Goal: Information Seeking & Learning: Learn about a topic

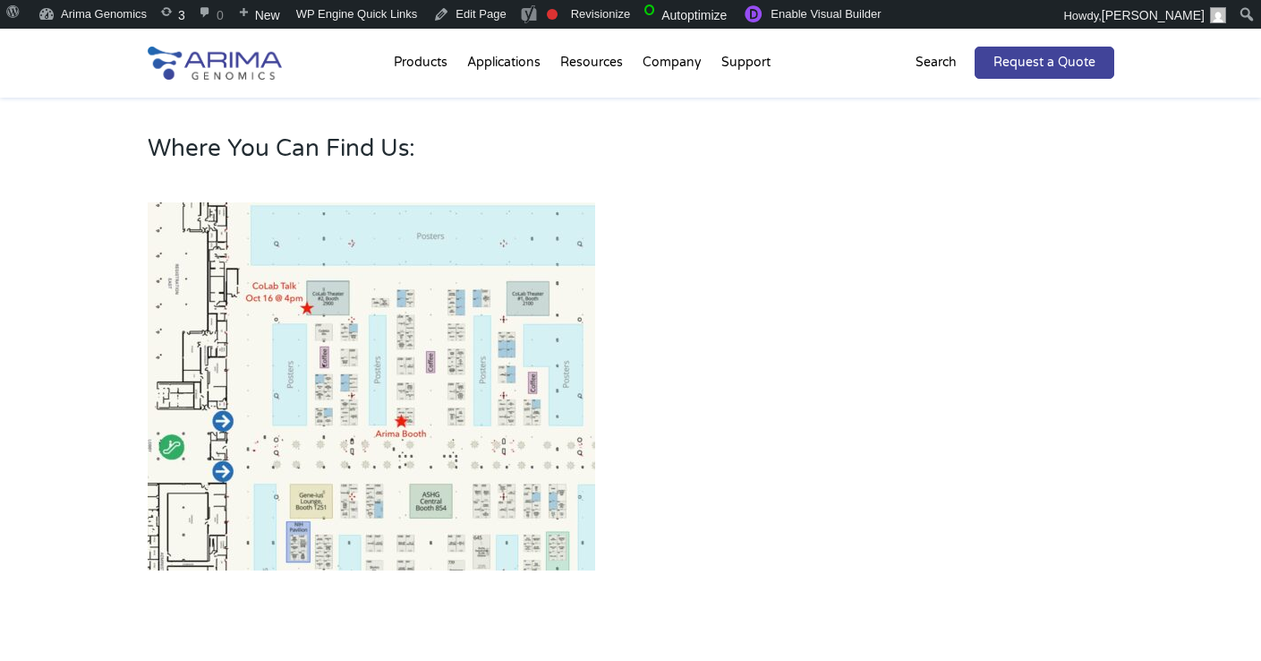
scroll to position [965, 0]
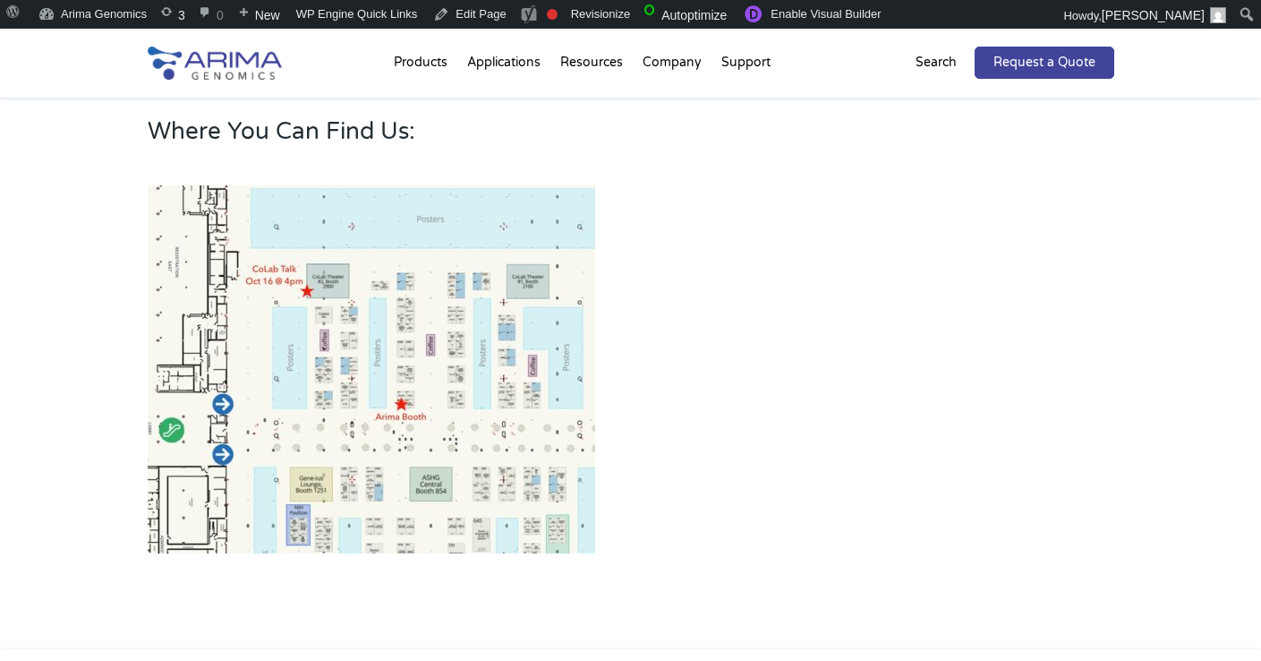
click at [395, 302] on img at bounding box center [372, 369] width 448 height 368
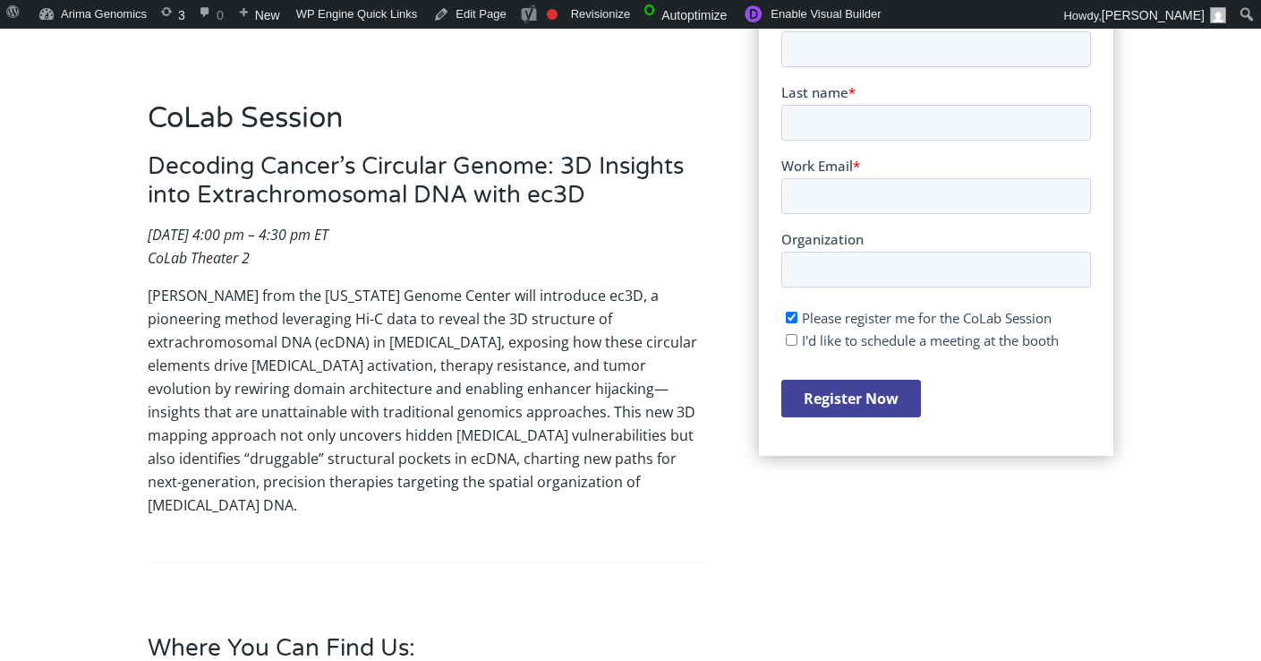
scroll to position [0, 0]
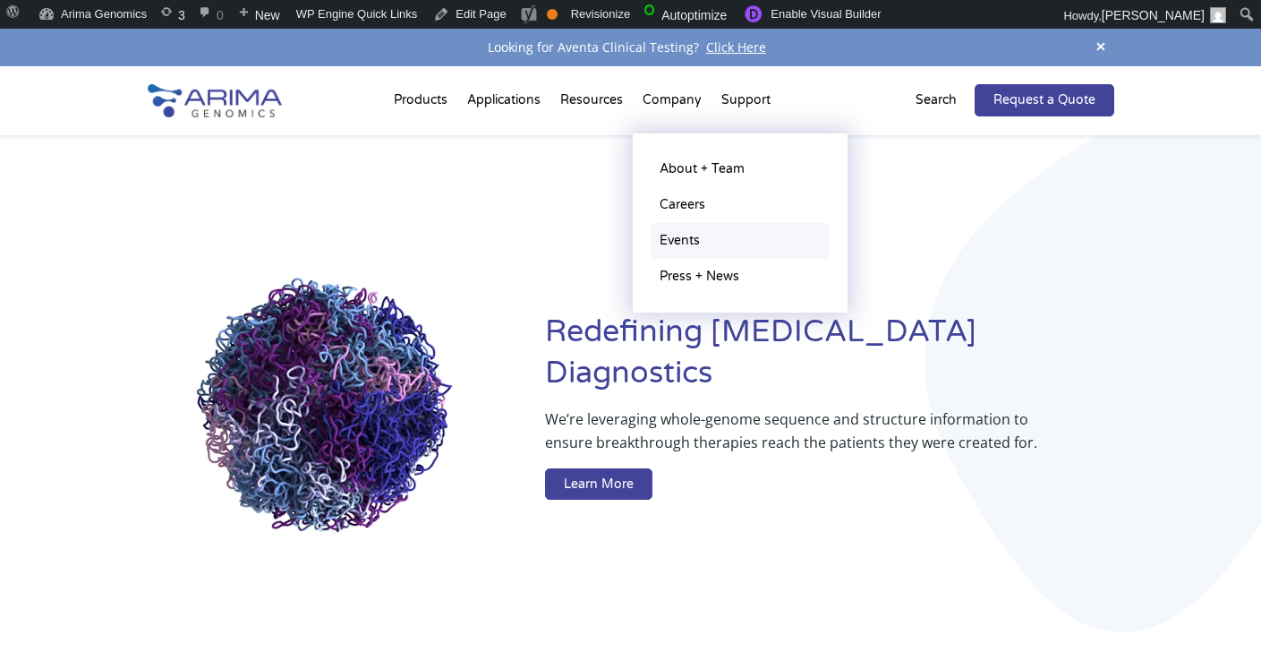
click at [664, 237] on link "Events" at bounding box center [740, 241] width 179 height 36
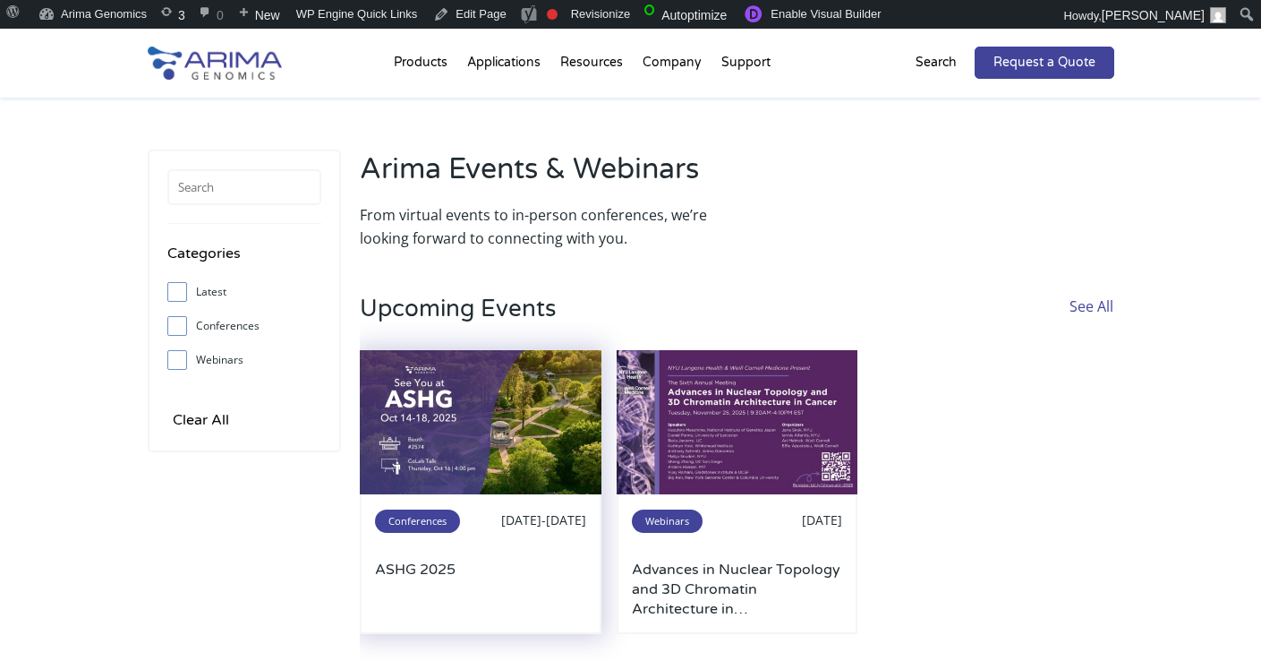
click at [493, 388] on img at bounding box center [481, 422] width 242 height 145
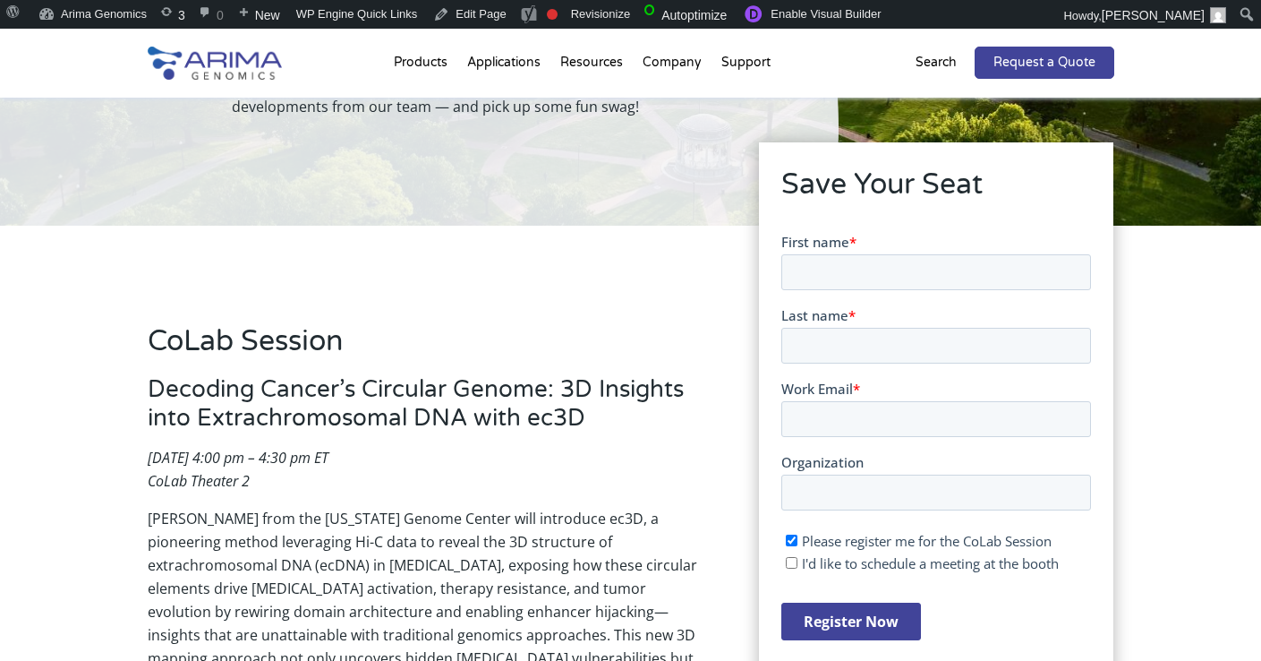
scroll to position [238, 0]
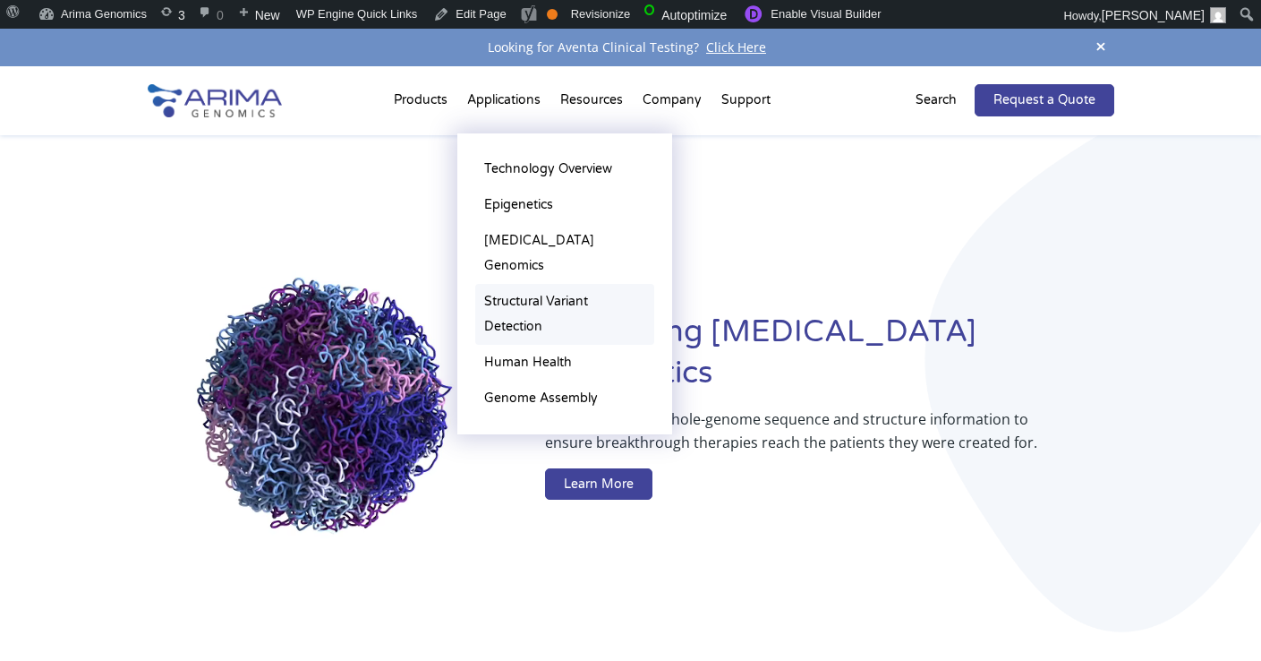
click at [525, 284] on link "Structural Variant Detection" at bounding box center [564, 314] width 179 height 61
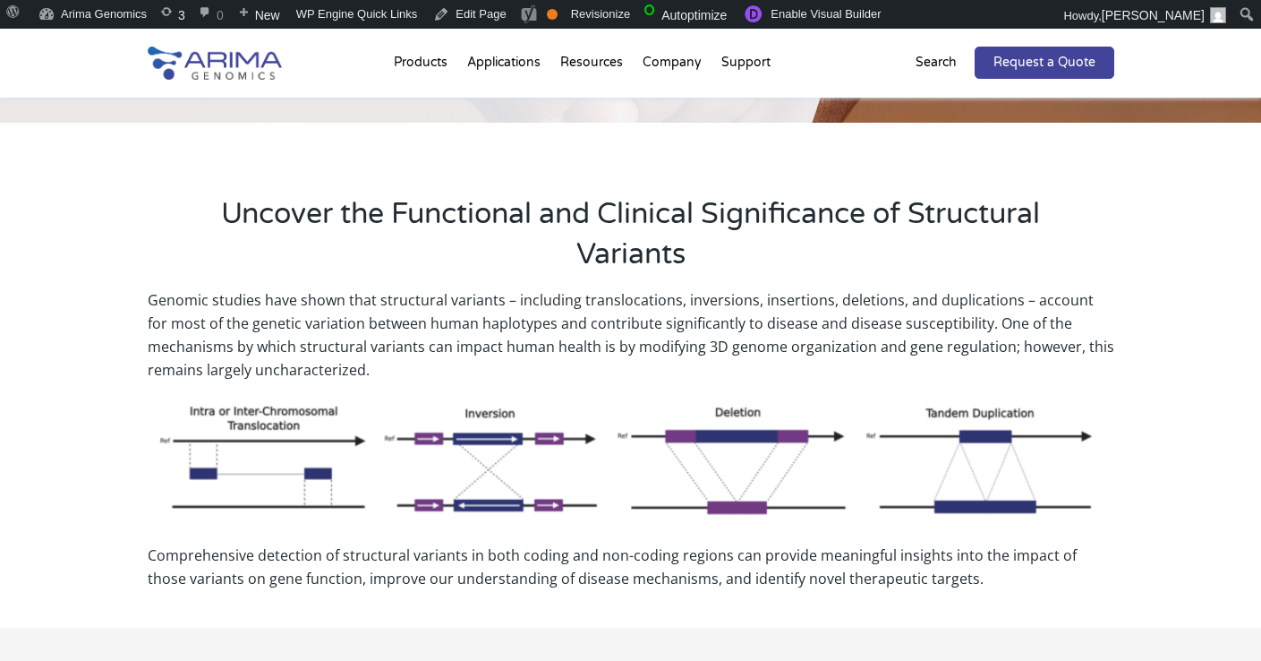
scroll to position [448, 0]
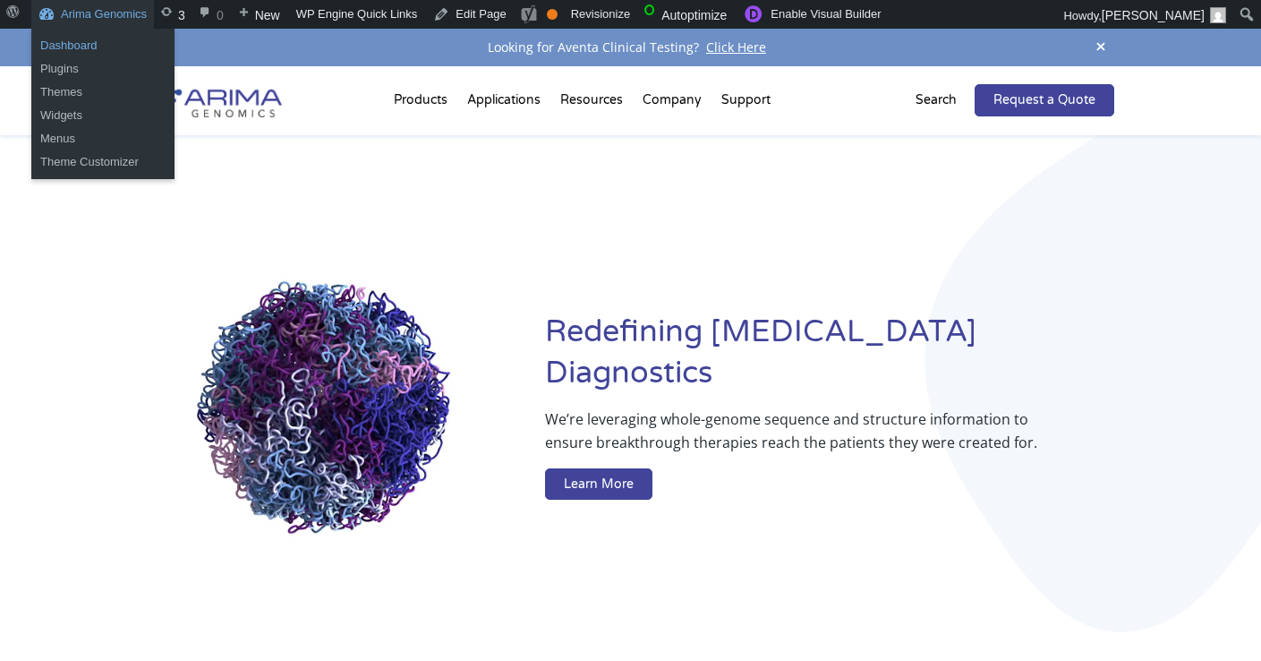
click at [91, 49] on link "Dashboard" at bounding box center [102, 45] width 143 height 23
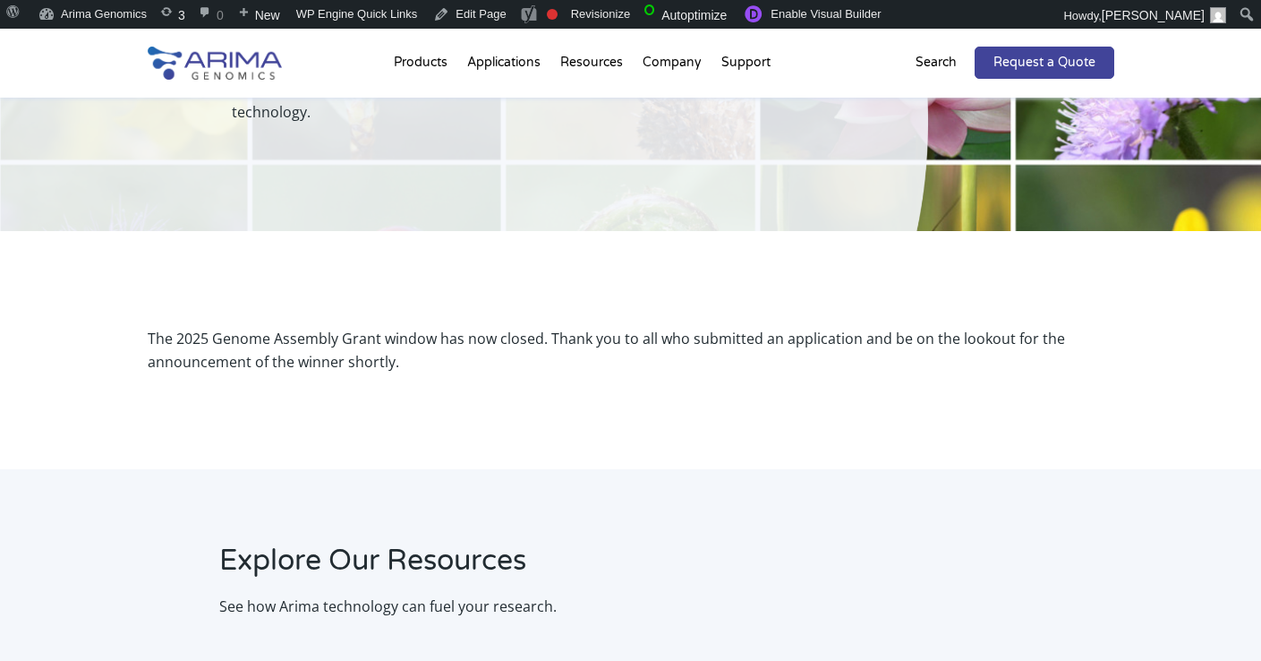
scroll to position [303, 0]
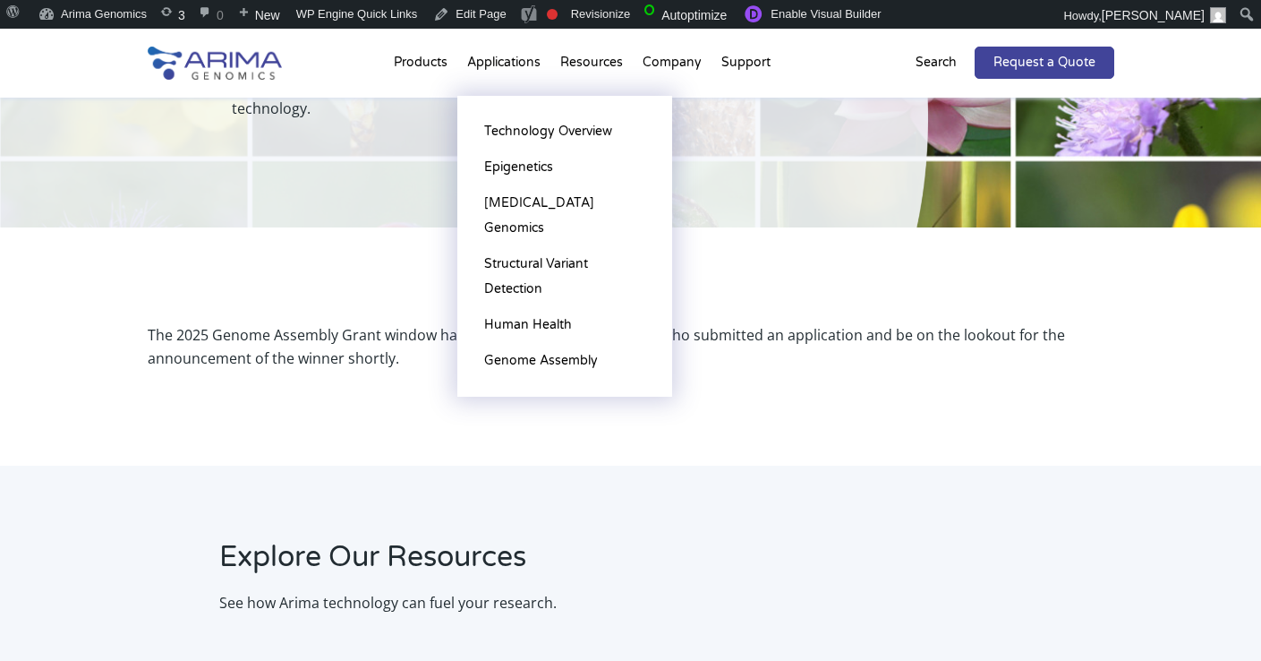
click at [501, 68] on li "Applications Technology Overview Epigenetics Cancer Genomics Structural Variant…" at bounding box center [503, 66] width 93 height 61
click at [515, 117] on link "Technology Overview" at bounding box center [564, 132] width 179 height 36
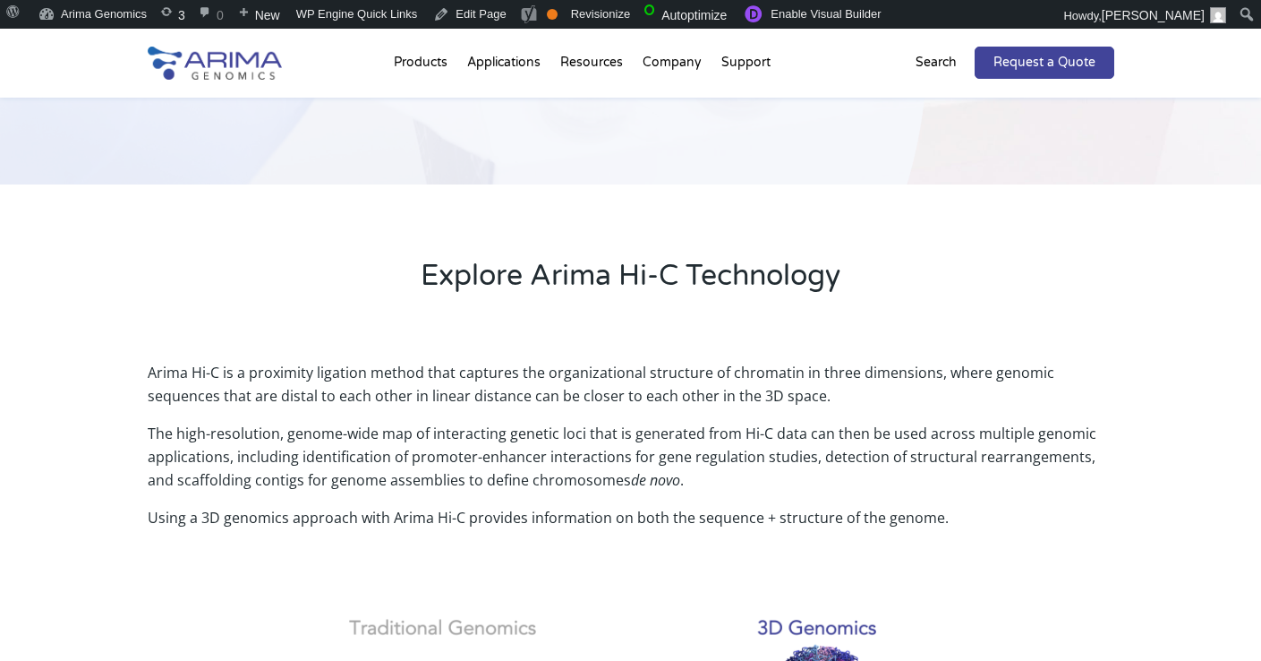
scroll to position [403, 0]
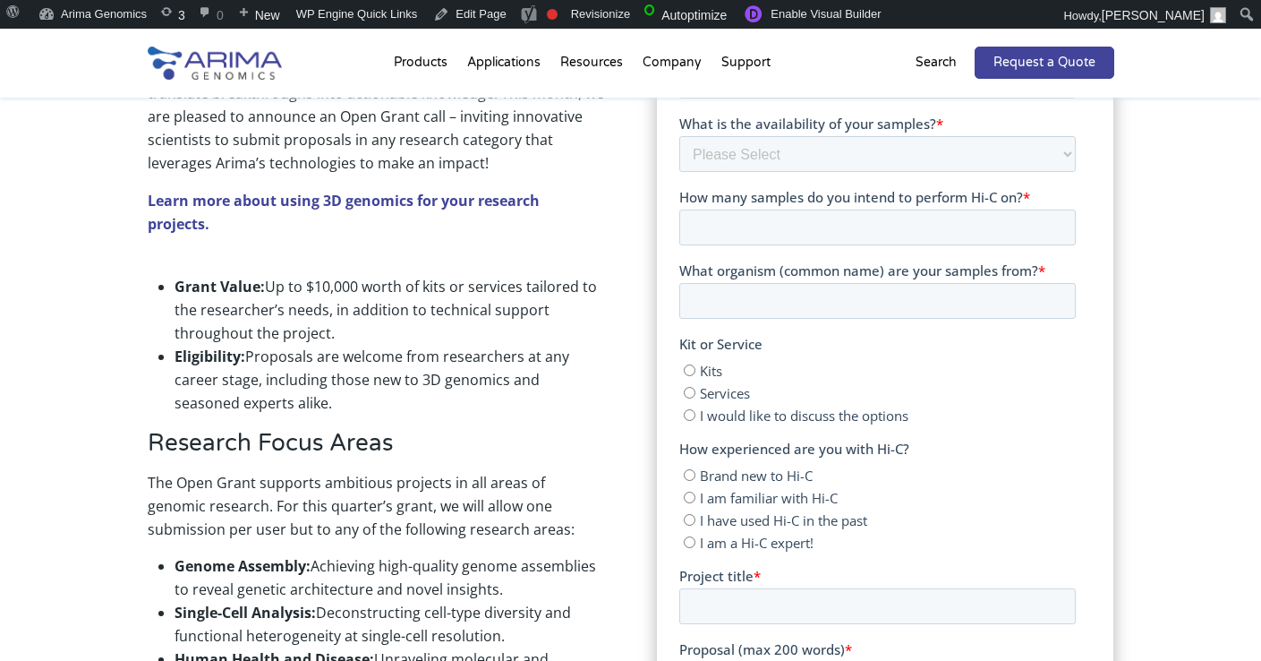
scroll to position [658, 0]
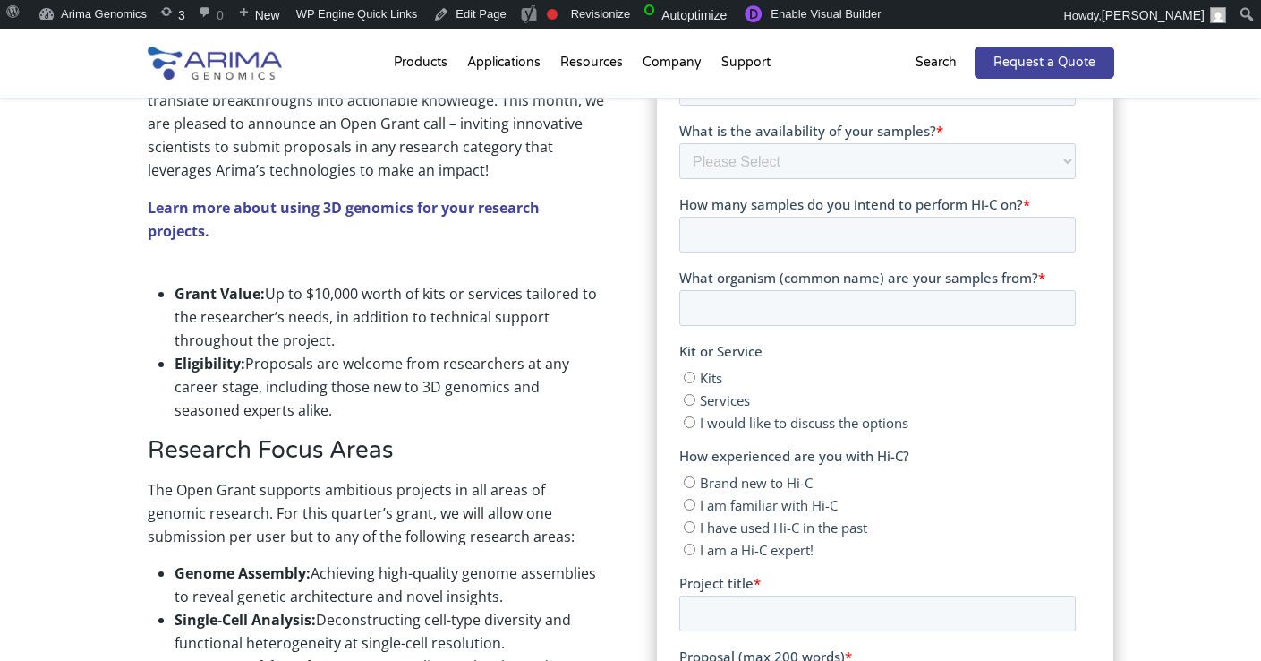
click at [347, 191] on p "Our mission is to empower researchers of all backgrounds as they translate brea…" at bounding box center [376, 130] width 457 height 131
click at [344, 196] on p "Learn more about using 3D genomics for your research projects." at bounding box center [376, 219] width 457 height 47
click at [333, 204] on strong "Learn more about using 3D genomics for your research projects." at bounding box center [344, 219] width 392 height 43
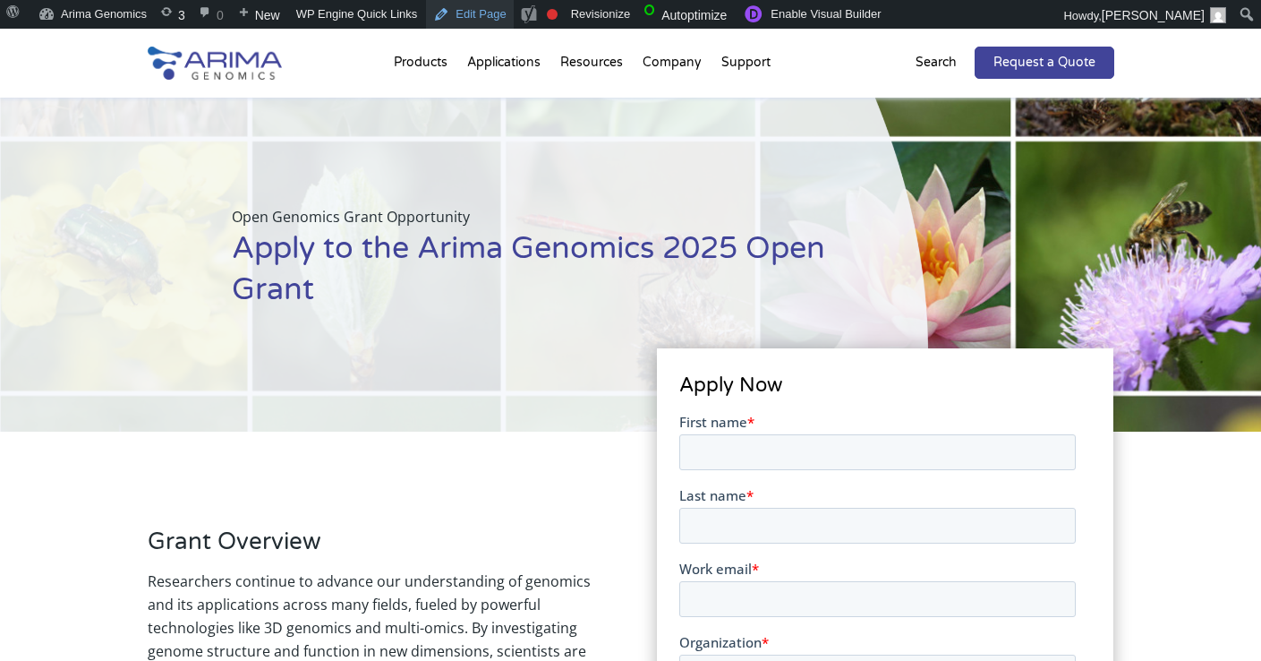
click at [490, 5] on link "Edit Page" at bounding box center [469, 14] width 87 height 29
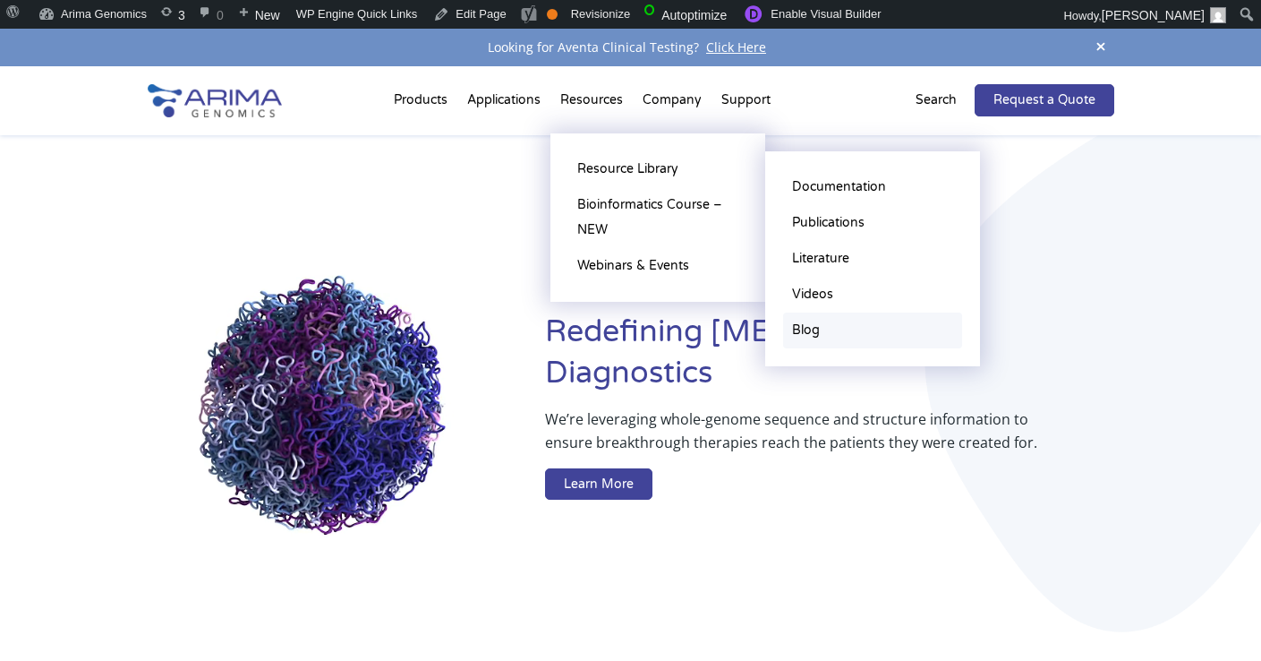
click at [811, 327] on link "Blog" at bounding box center [872, 330] width 179 height 36
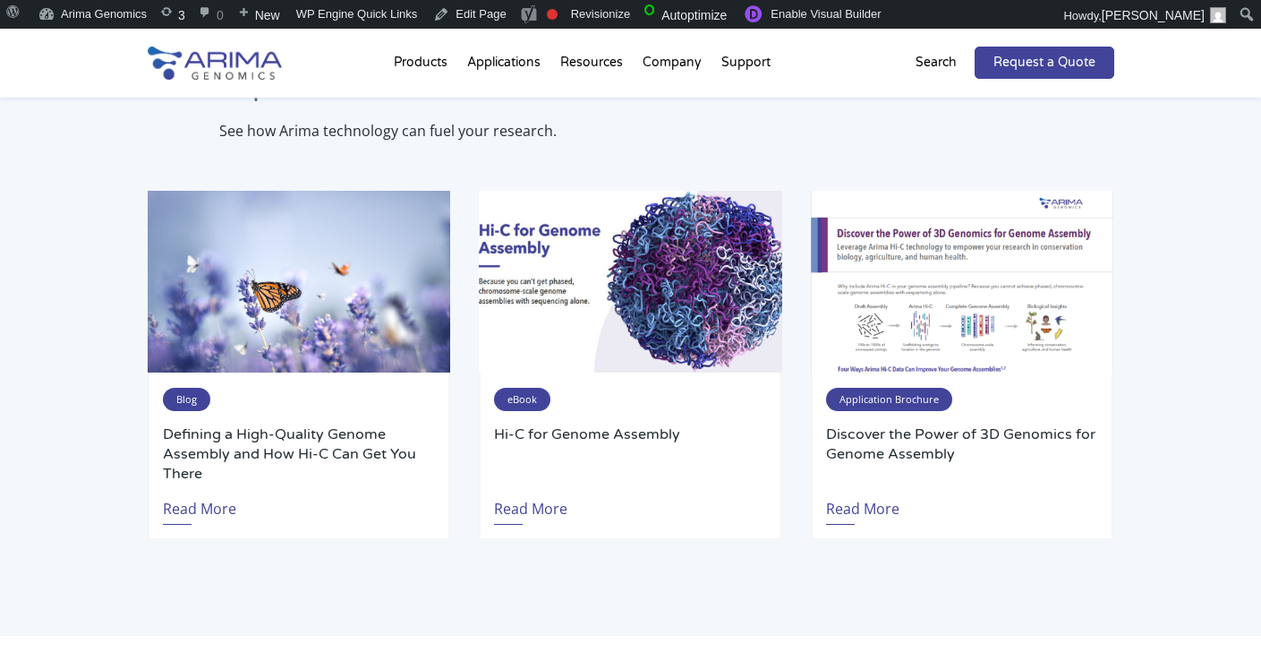
scroll to position [2808, 0]
click at [497, 24] on link "Edit Page" at bounding box center [469, 14] width 87 height 29
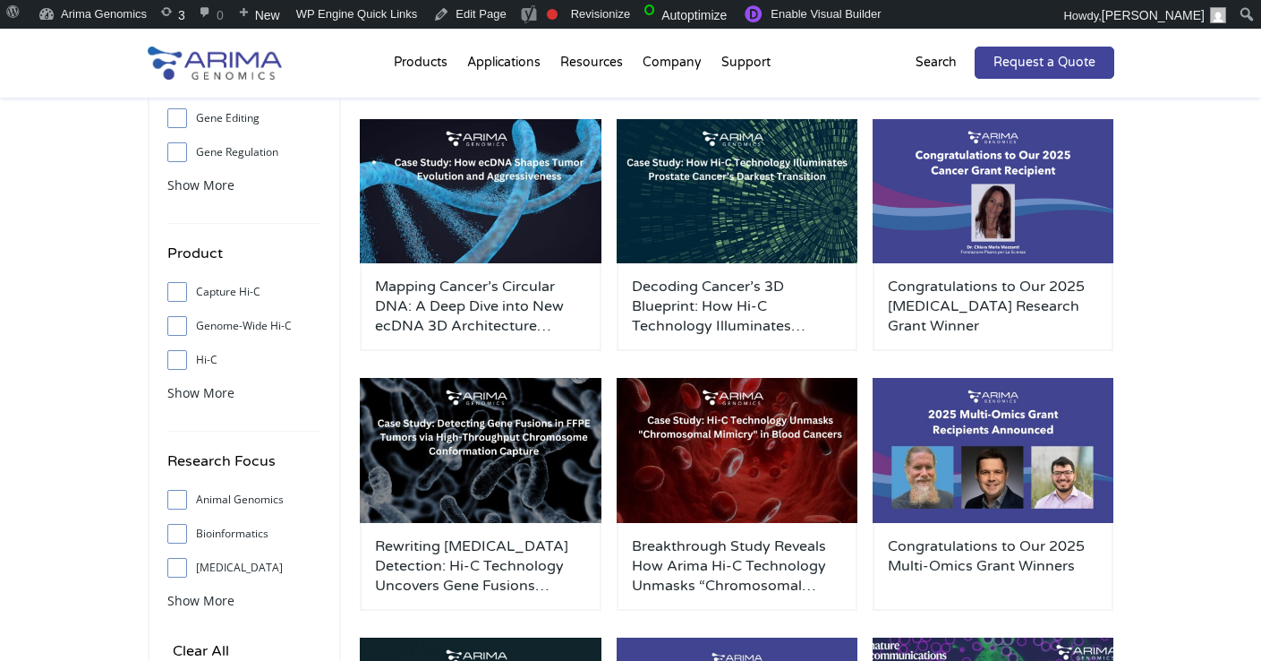
scroll to position [211, 0]
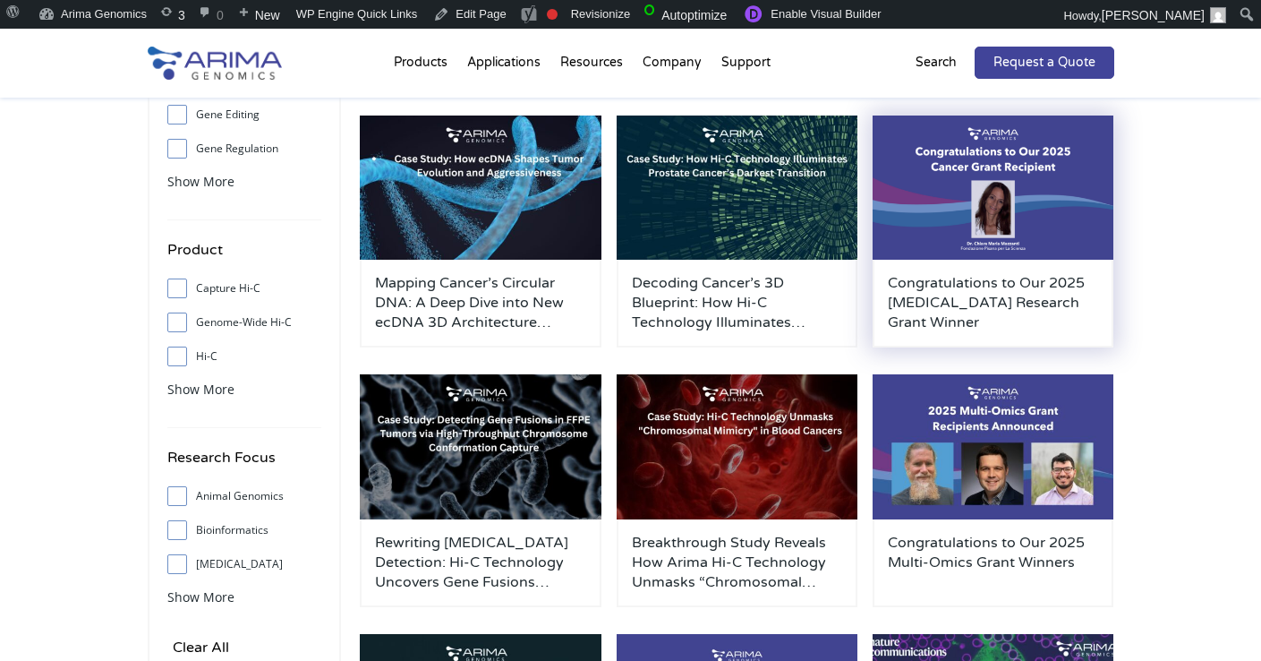
click at [967, 209] on img at bounding box center [994, 187] width 242 height 145
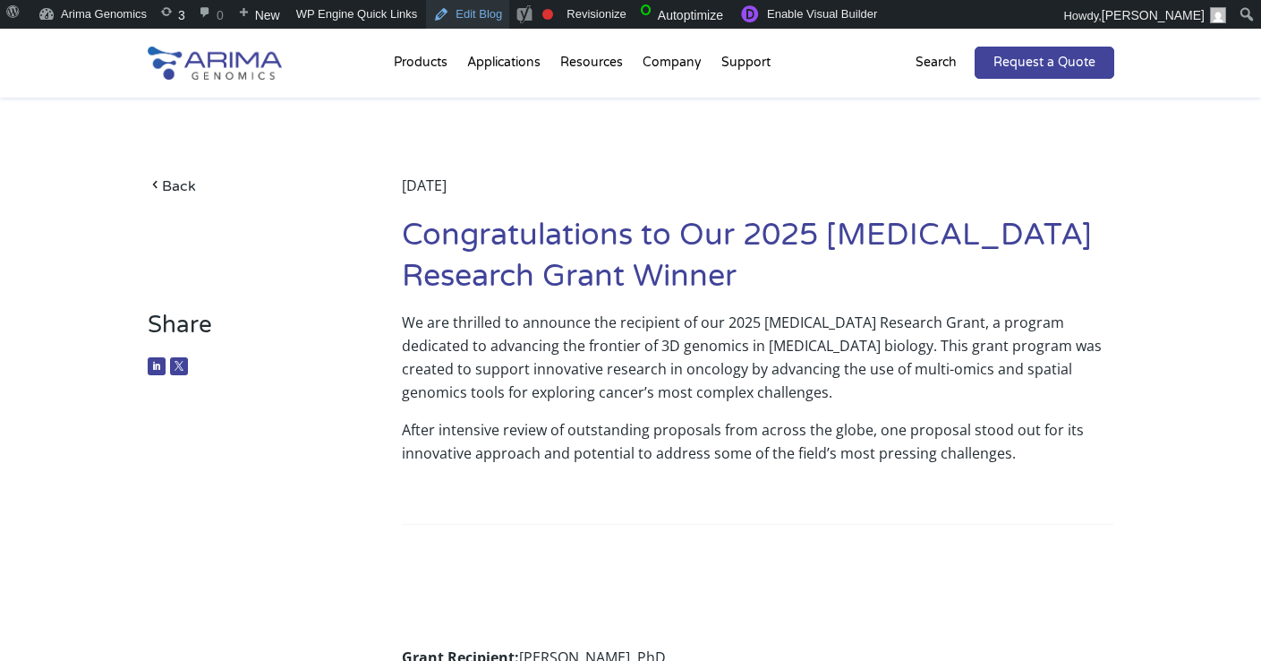
click at [482, 9] on link "Edit Blog" at bounding box center [467, 14] width 83 height 29
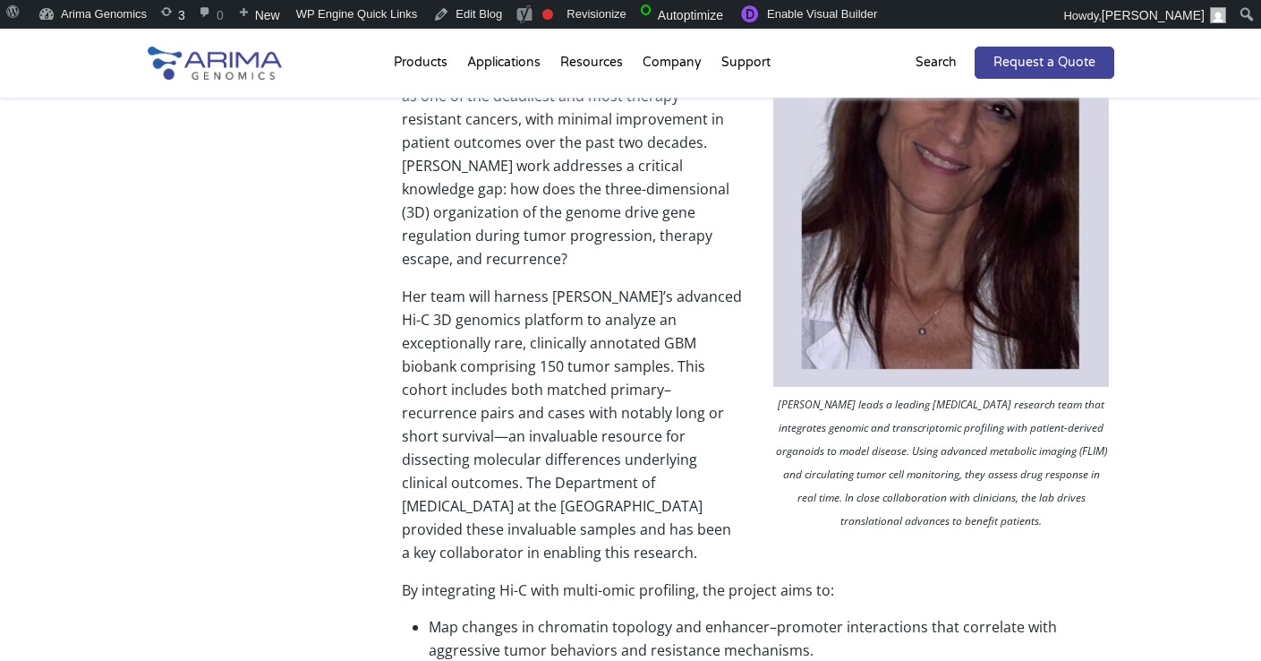
scroll to position [750, 0]
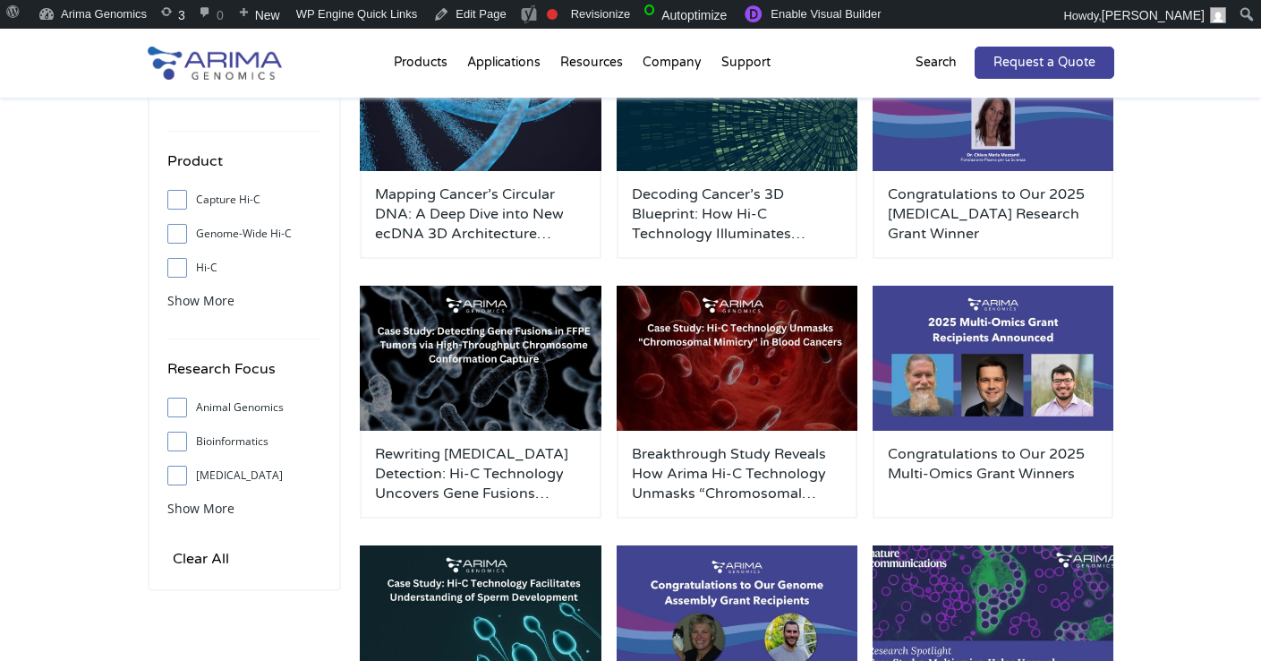
scroll to position [201, 0]
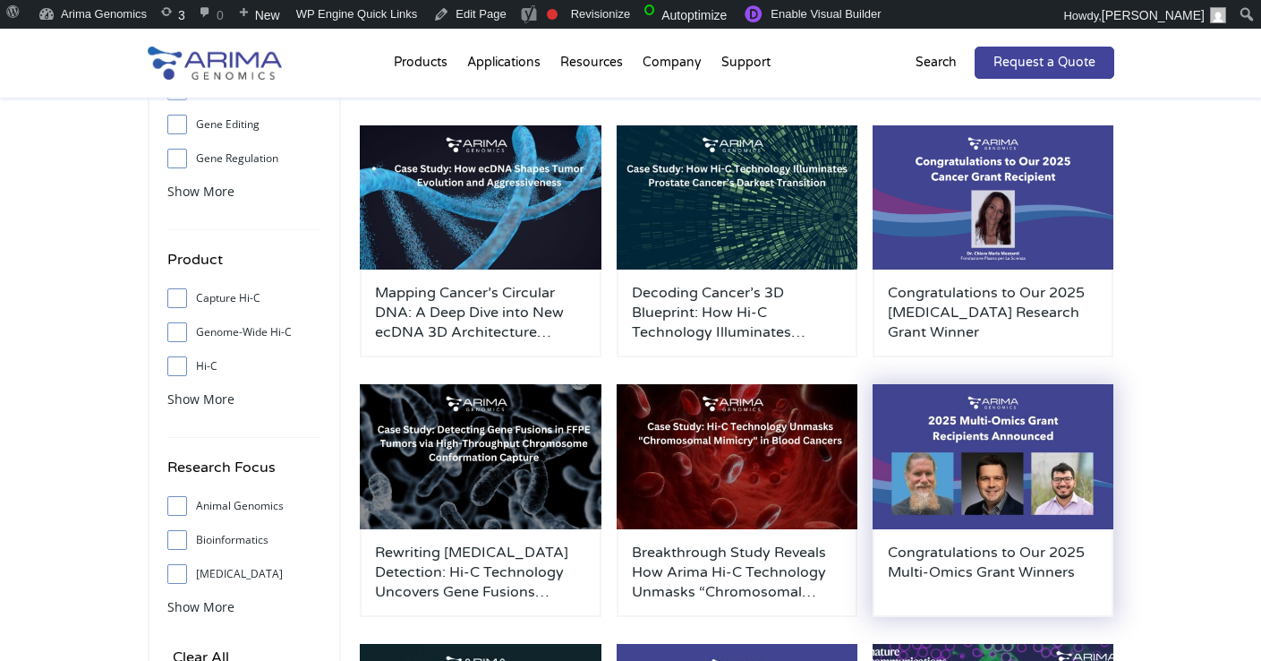
click at [930, 435] on img at bounding box center [994, 456] width 242 height 145
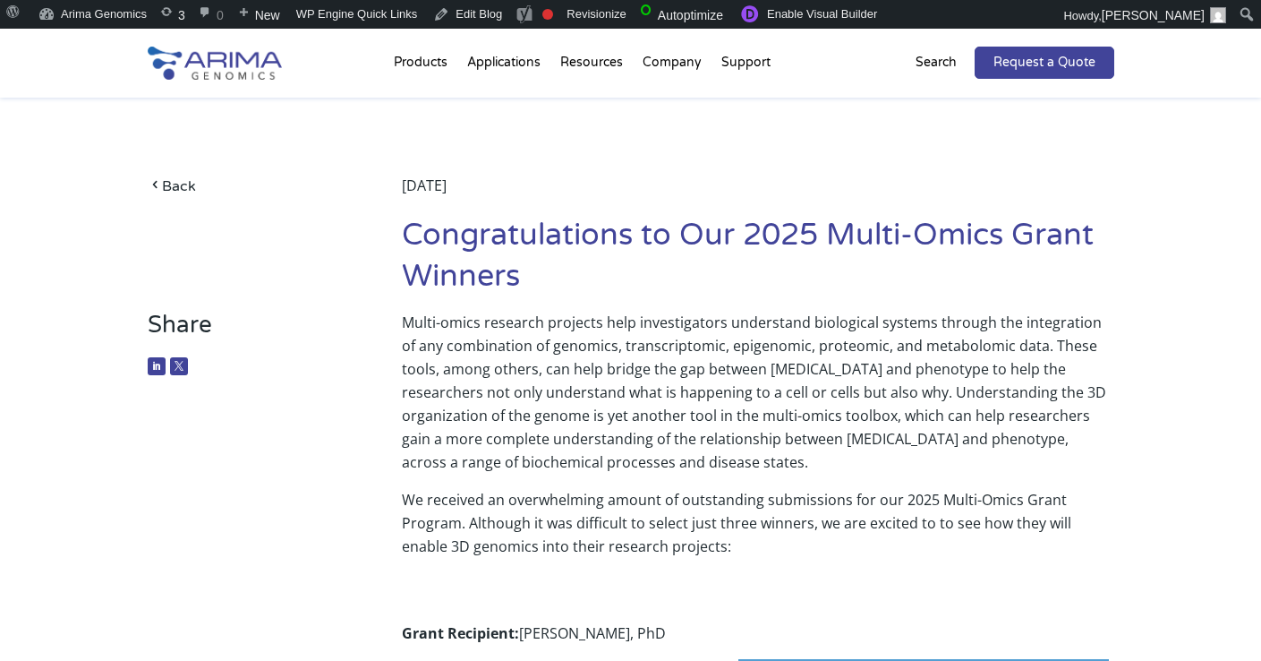
click at [355, 125] on div "Back [DATE] Congratulations to Our 2025 Multi-Omics Grant Winners" at bounding box center [631, 204] width 967 height 213
click at [473, 26] on link "Edit Blog" at bounding box center [467, 14] width 83 height 29
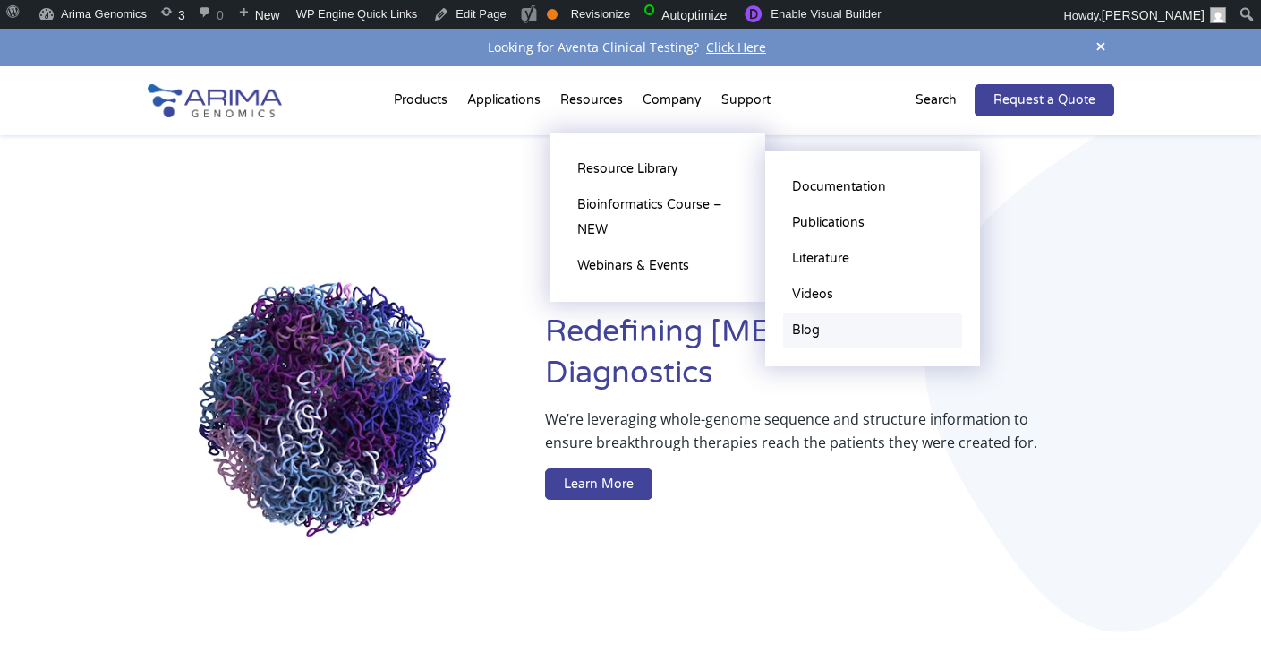
click at [822, 328] on link "Blog" at bounding box center [872, 330] width 179 height 36
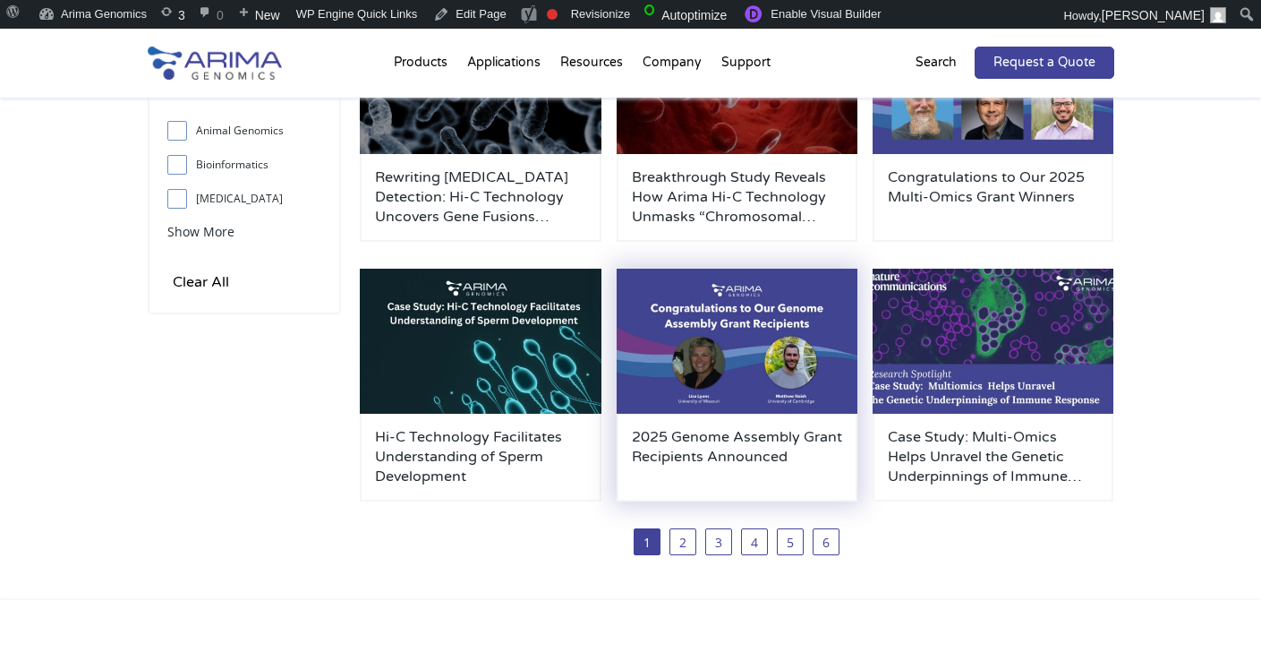
scroll to position [580, 0]
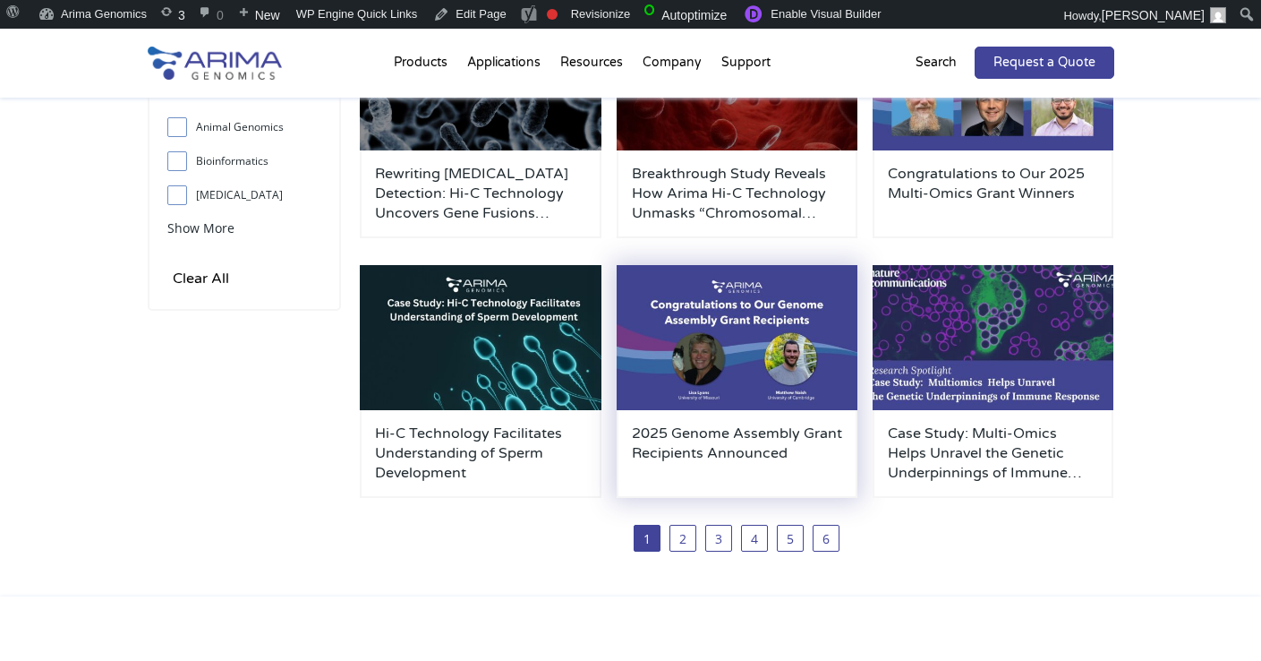
click at [706, 322] on img at bounding box center [738, 337] width 242 height 145
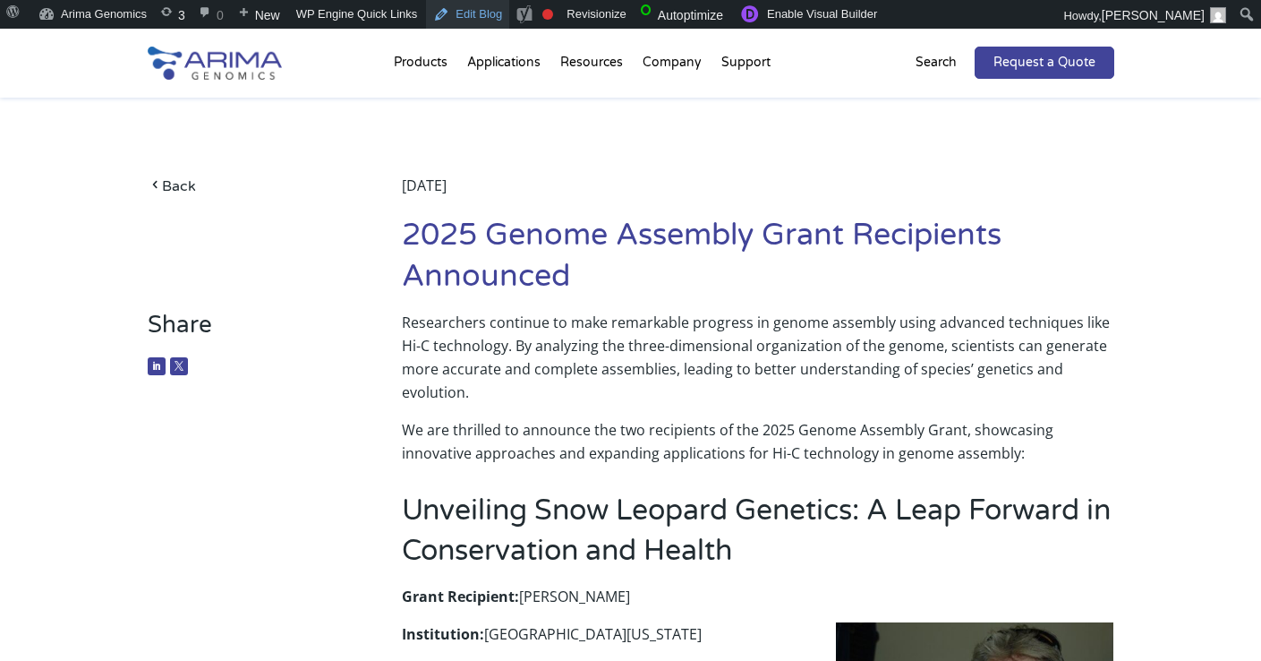
click at [495, 19] on link "Edit Blog" at bounding box center [467, 14] width 83 height 29
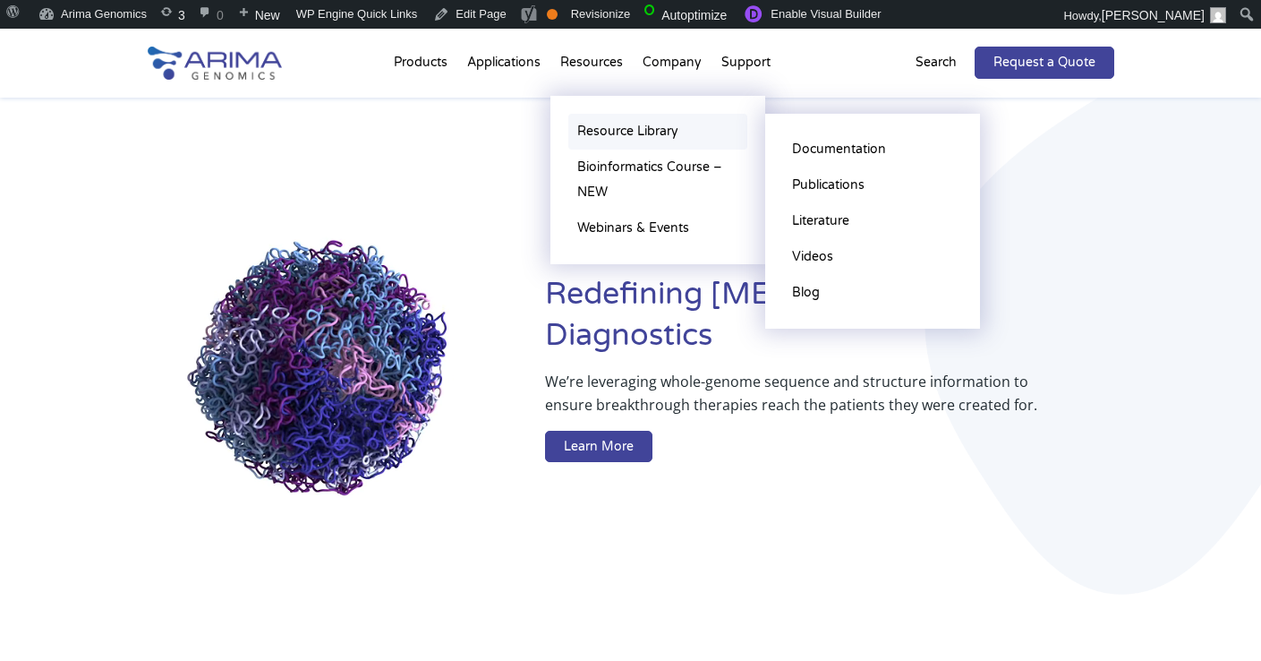
click at [594, 137] on link "Resource Library" at bounding box center [658, 132] width 179 height 36
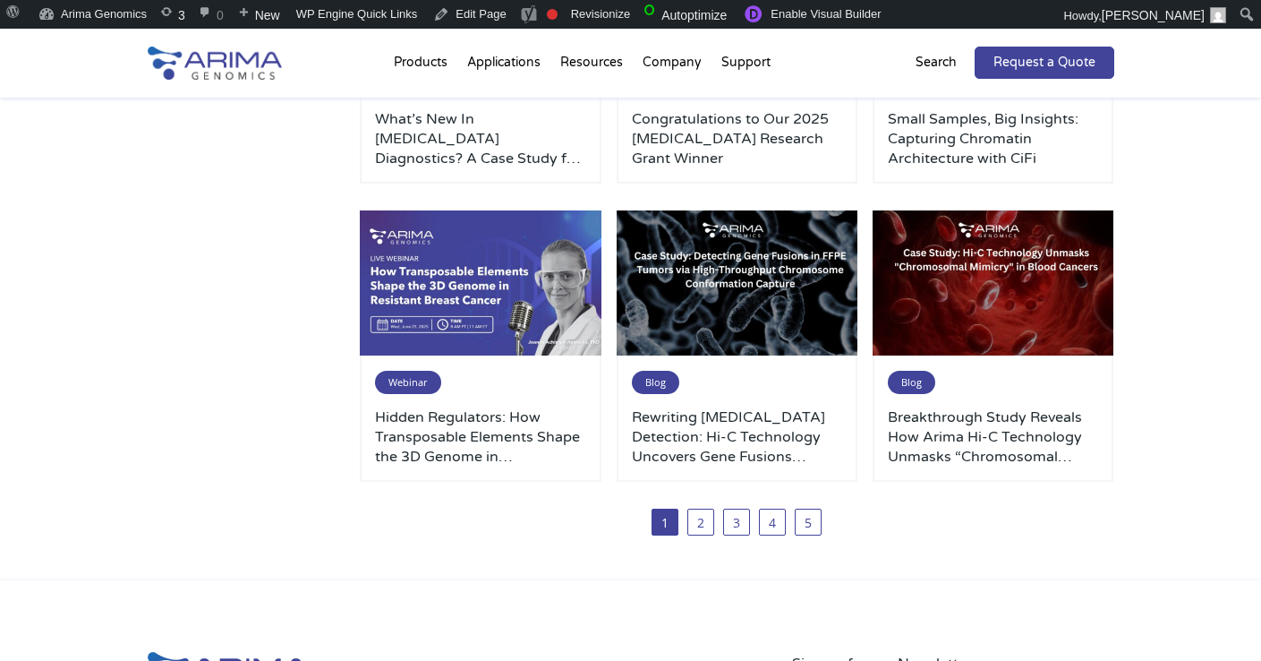
scroll to position [985, 0]
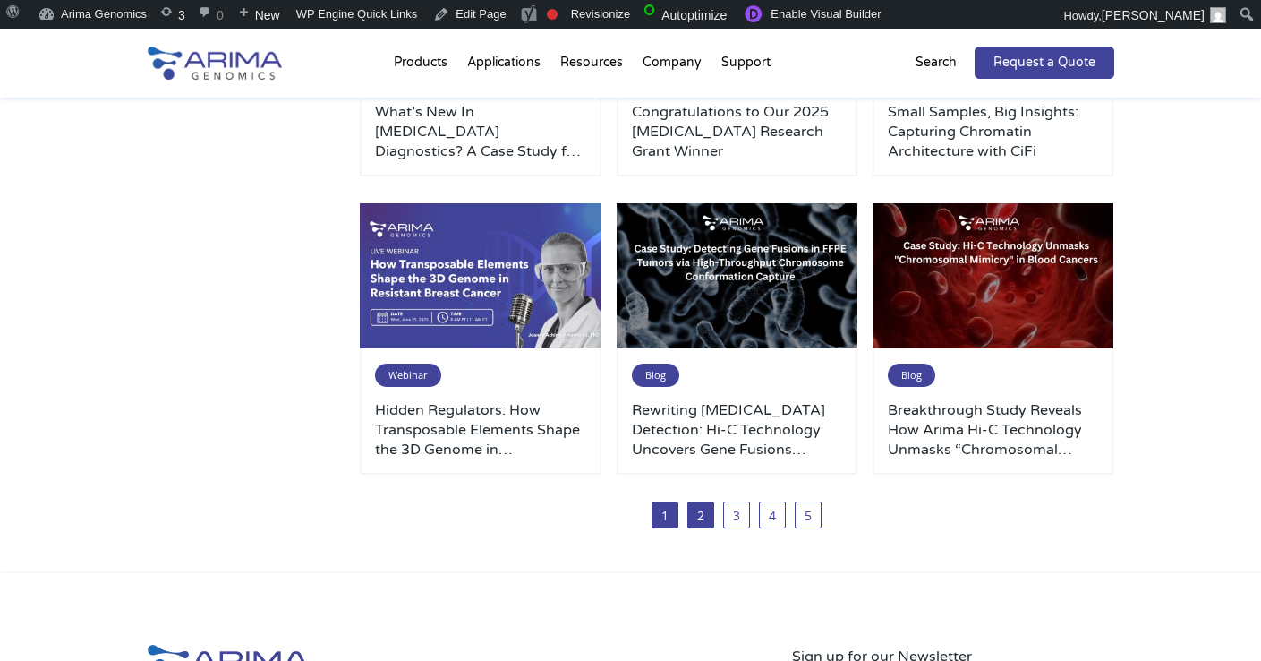
click at [705, 517] on link "2" at bounding box center [701, 514] width 27 height 27
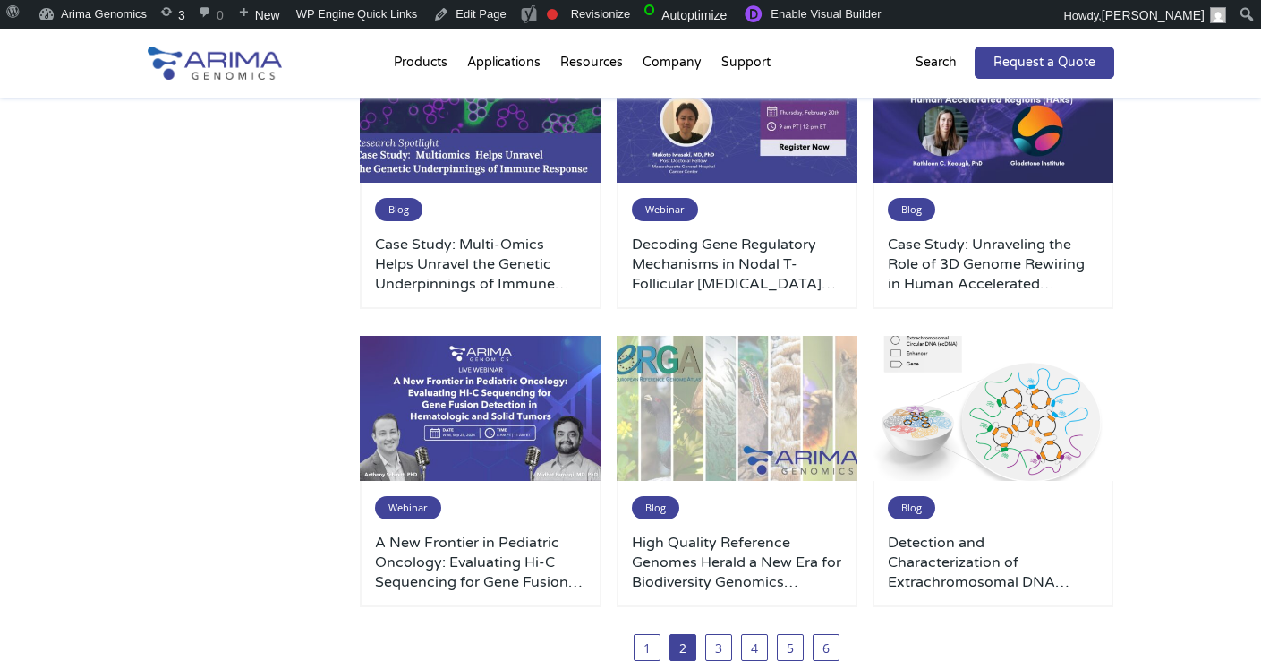
scroll to position [890, 0]
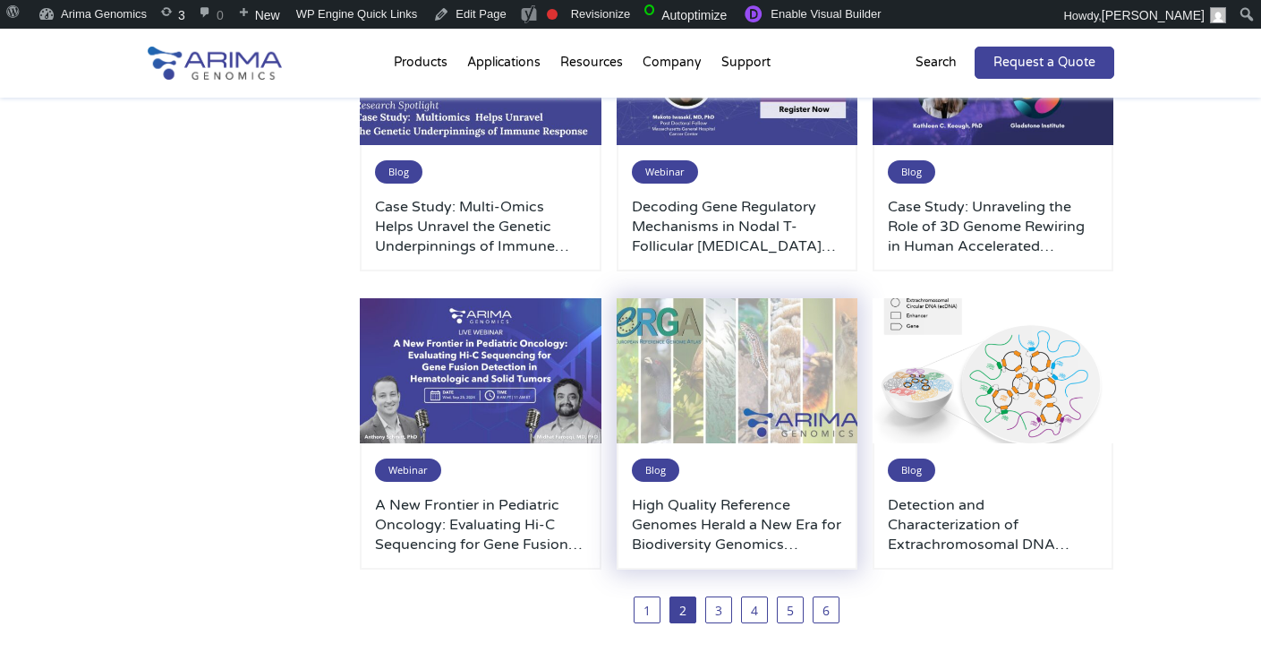
click at [719, 430] on img at bounding box center [738, 370] width 242 height 145
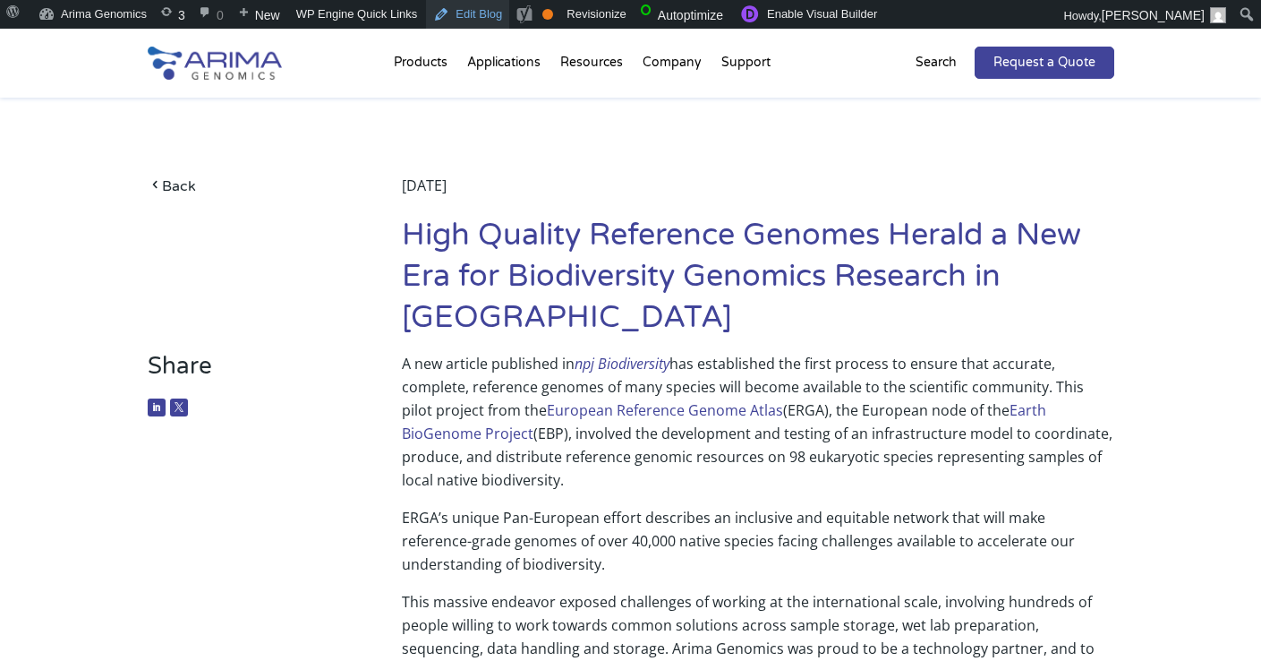
click at [471, 15] on link "Edit Blog" at bounding box center [467, 14] width 83 height 29
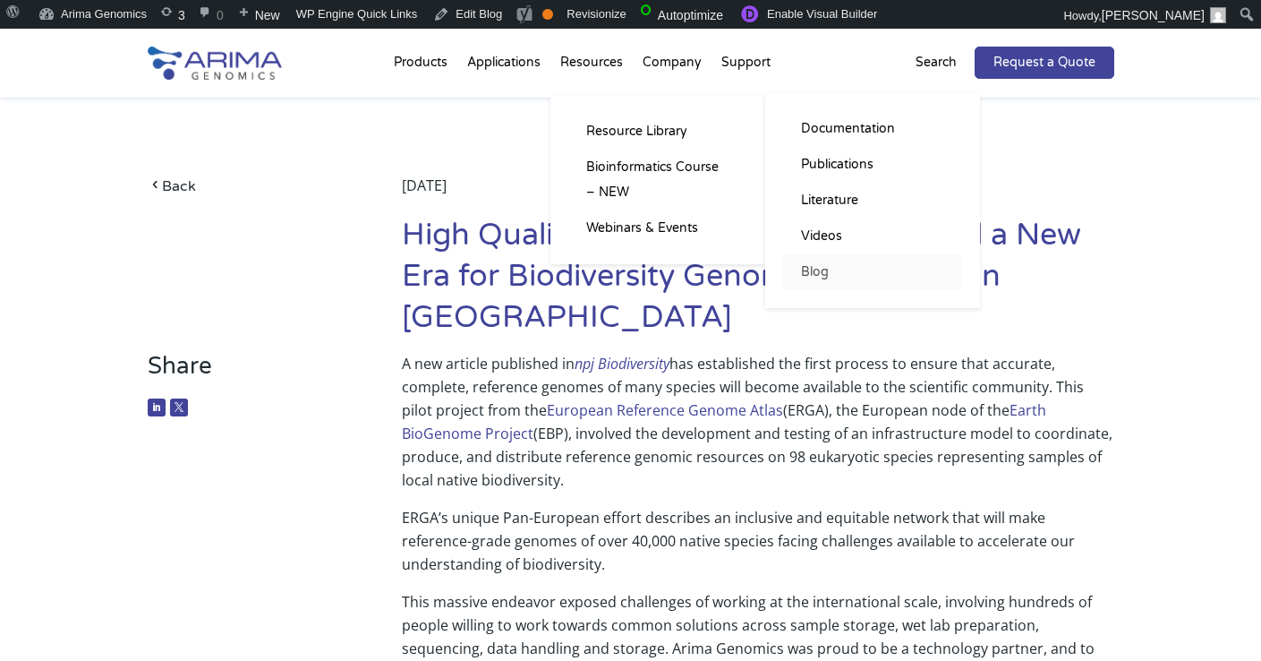
click at [823, 276] on link "Blog" at bounding box center [872, 272] width 179 height 36
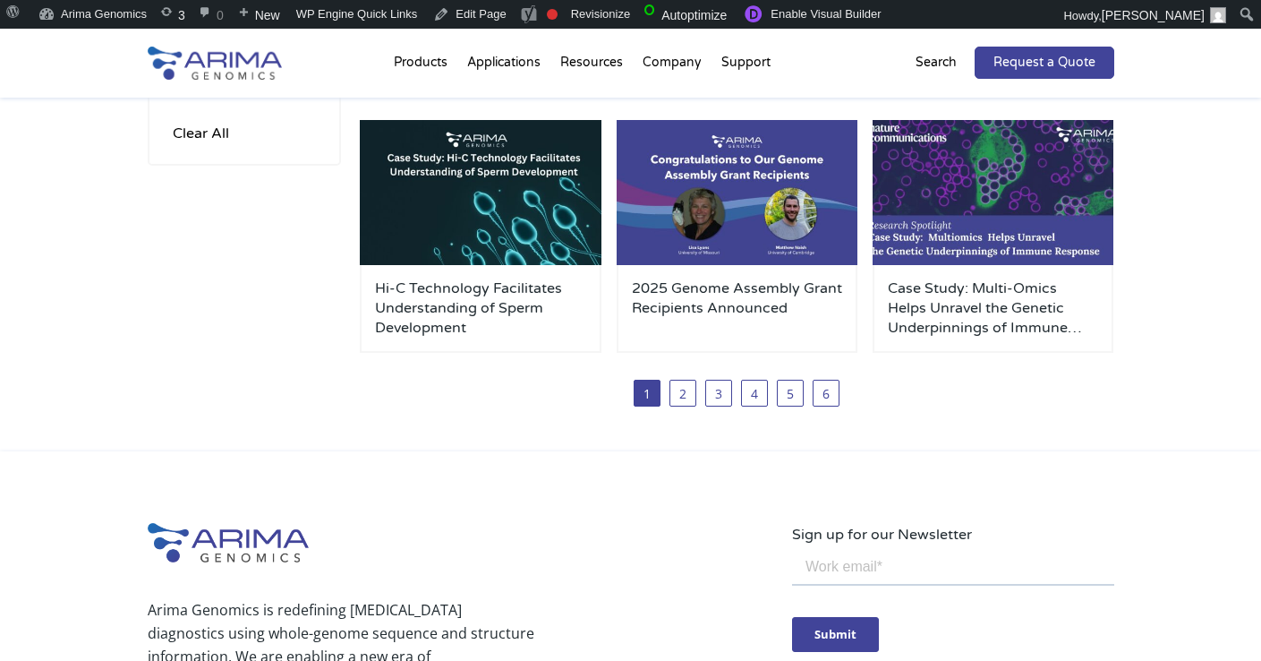
scroll to position [724, 0]
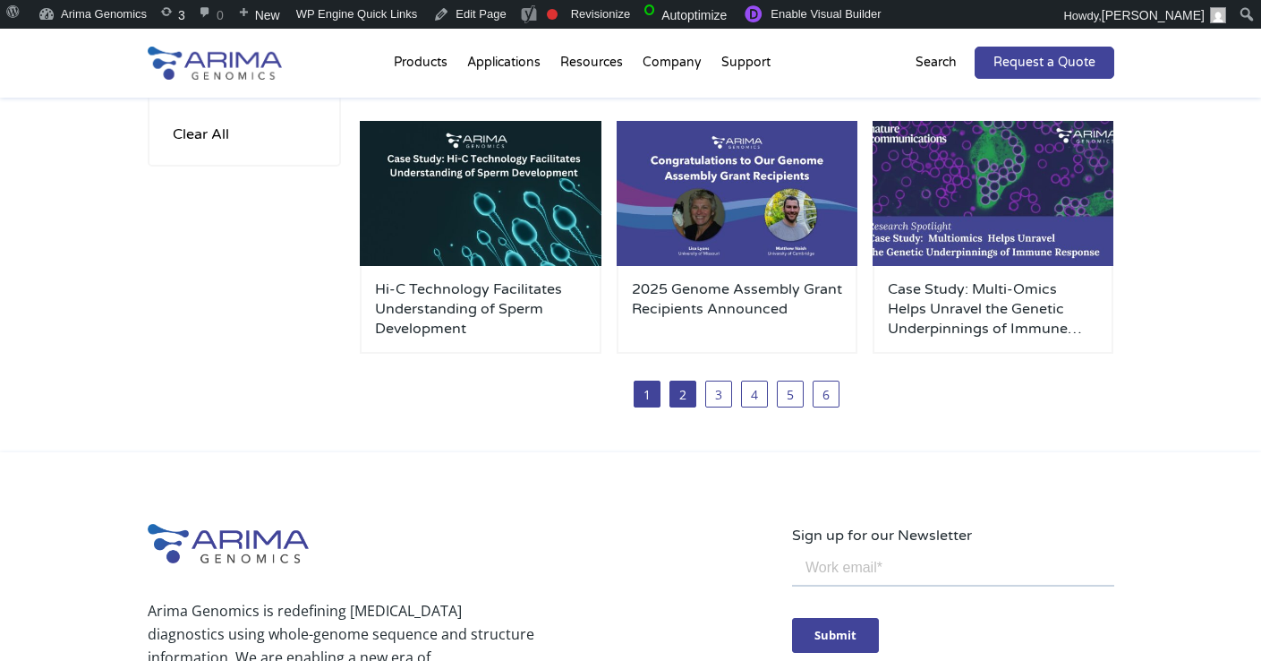
click at [691, 393] on link "2" at bounding box center [683, 393] width 27 height 27
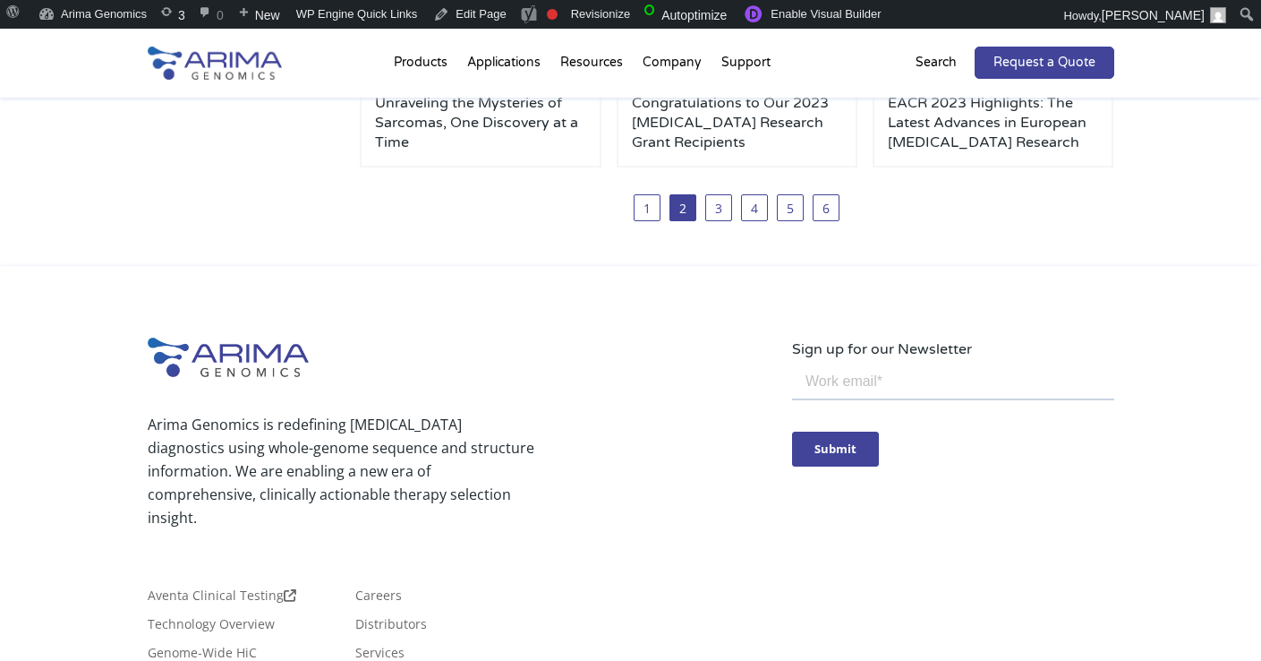
scroll to position [930, 0]
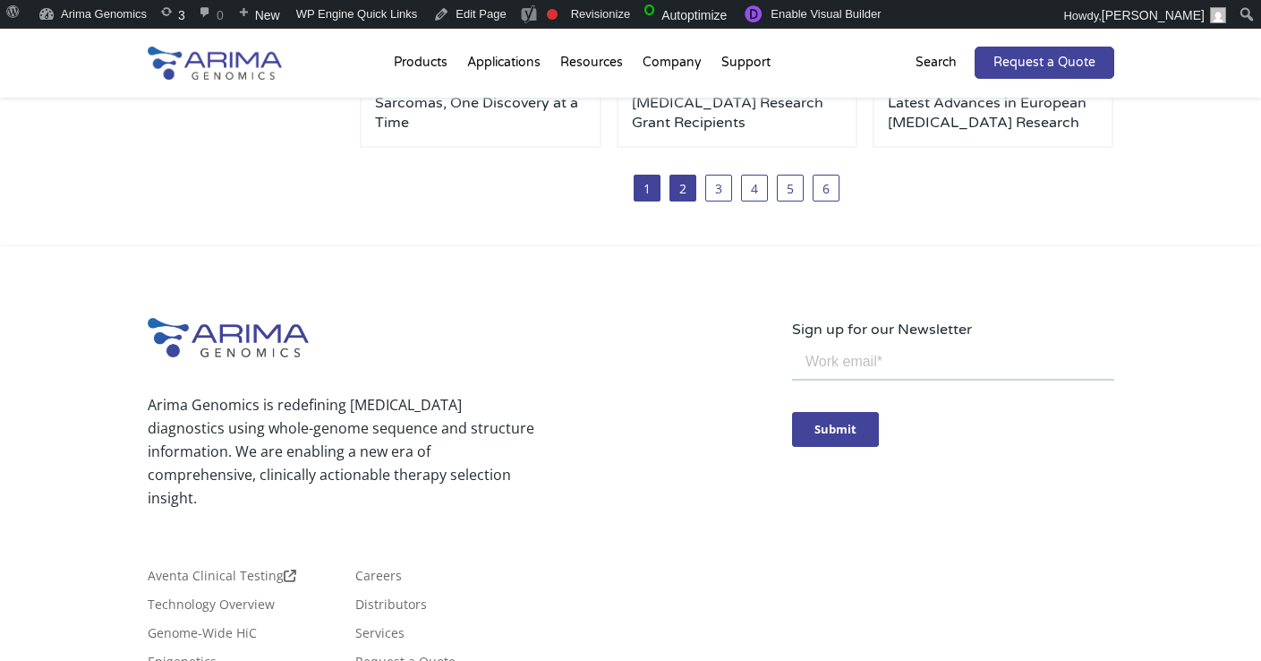
click at [653, 193] on link "1" at bounding box center [647, 188] width 27 height 27
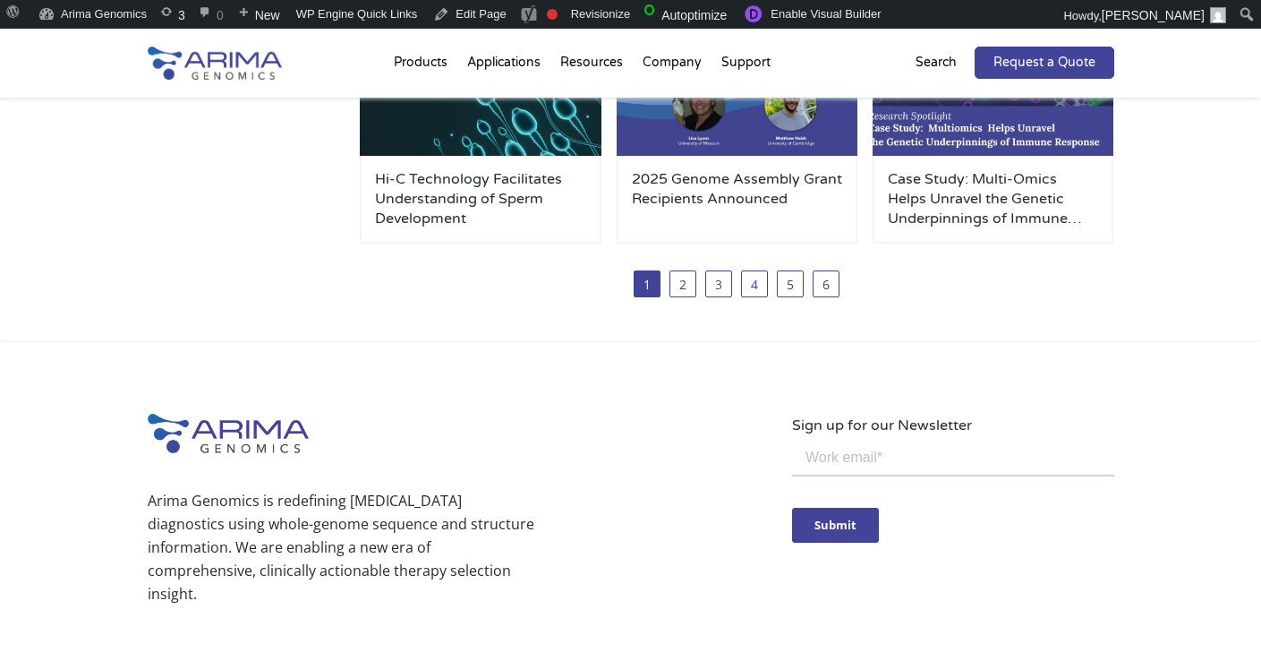
scroll to position [797, 0]
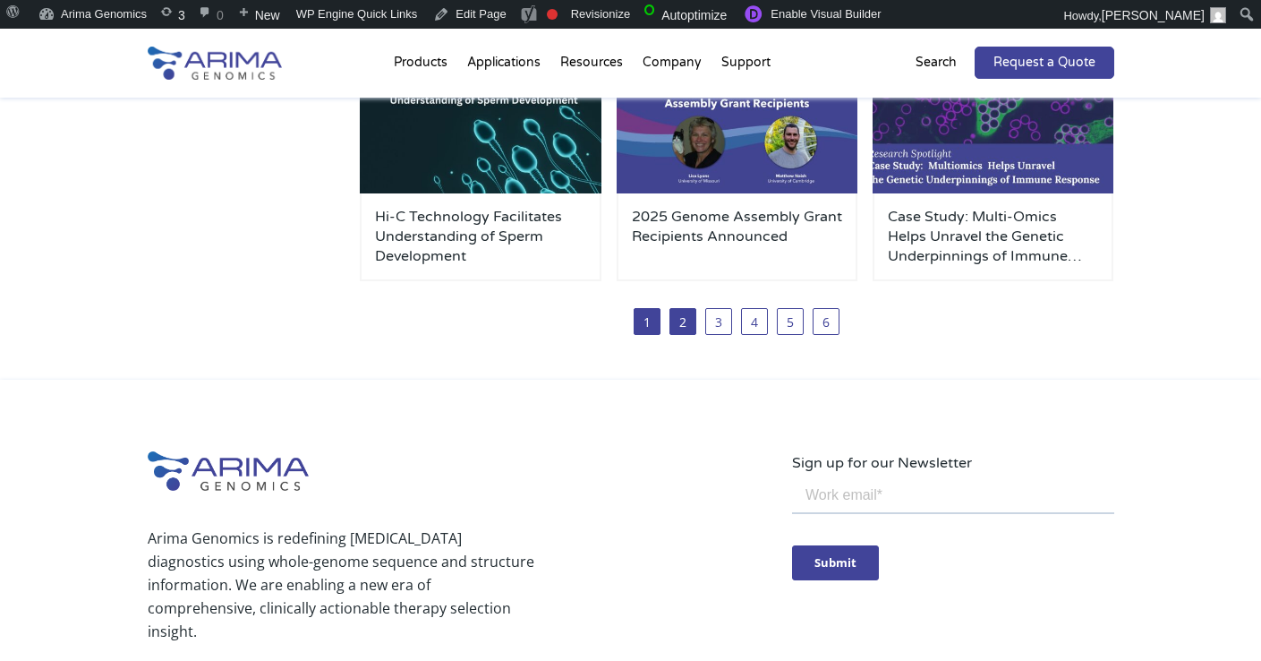
click at [681, 327] on link "2" at bounding box center [683, 321] width 27 height 27
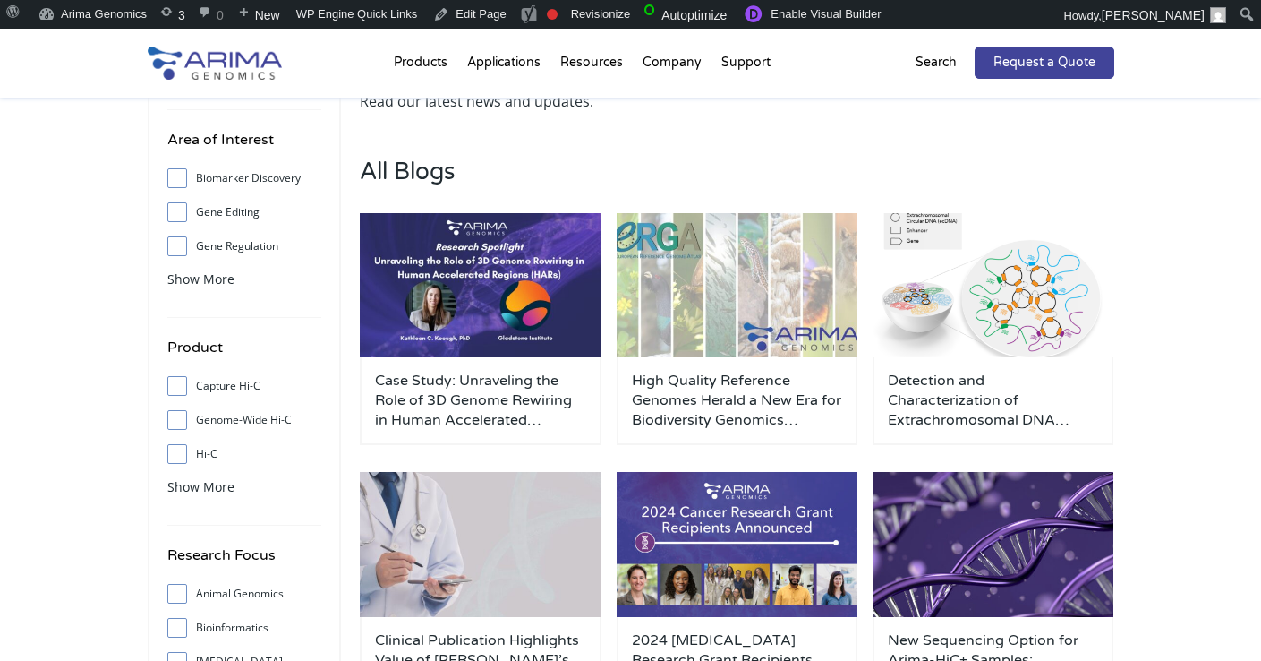
scroll to position [136, 0]
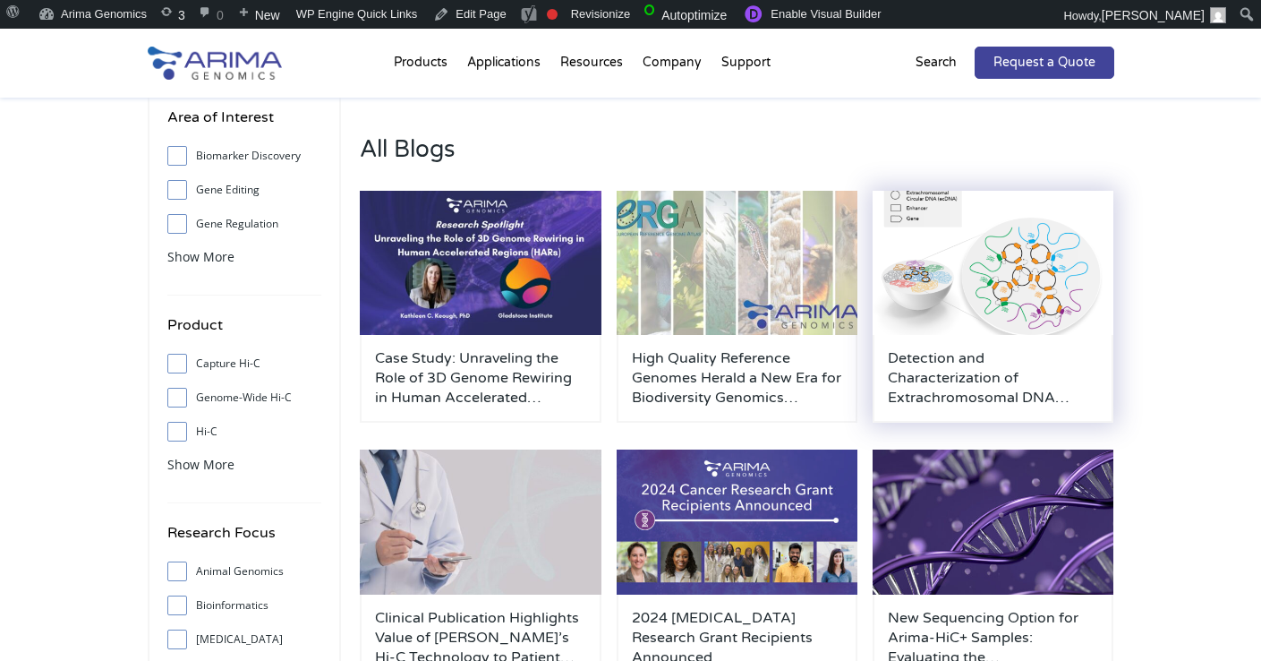
click at [940, 332] on img at bounding box center [994, 263] width 242 height 145
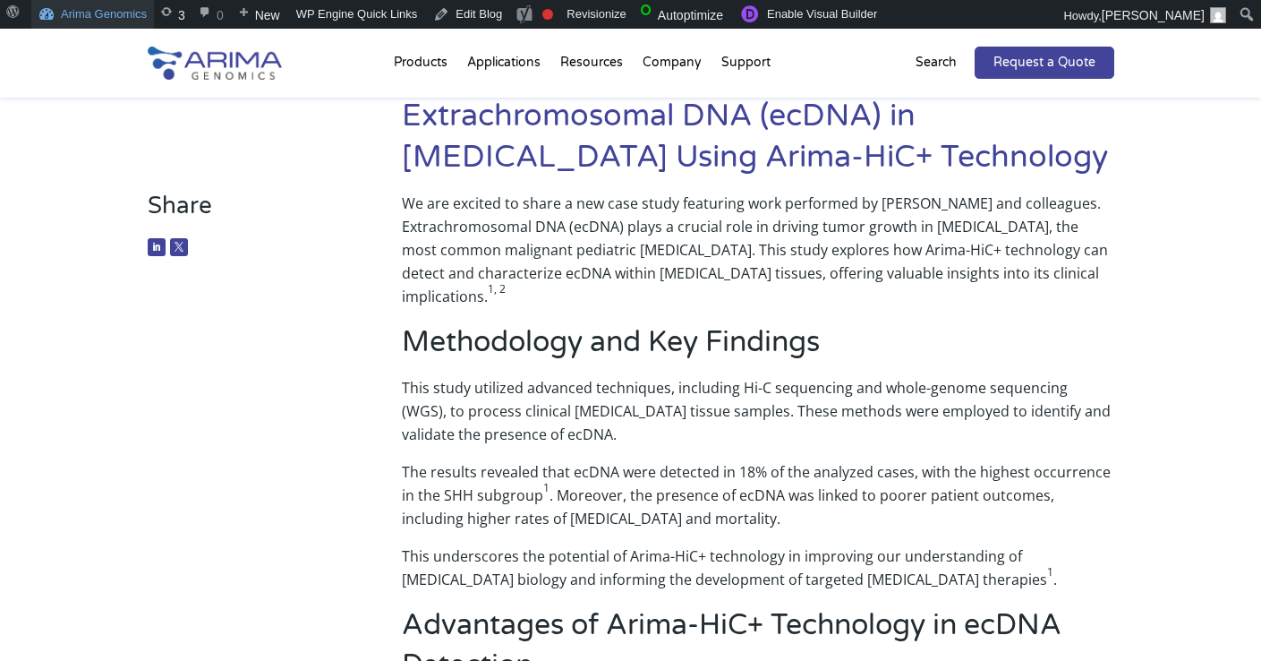
scroll to position [161, 0]
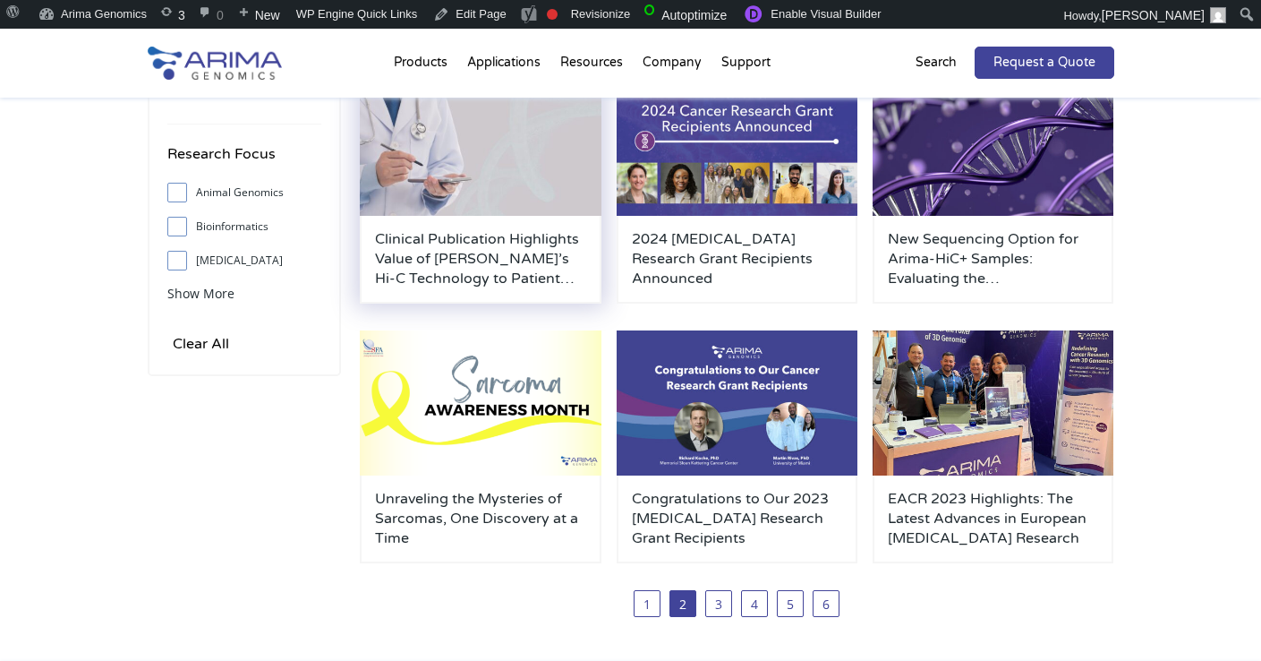
scroll to position [534, 0]
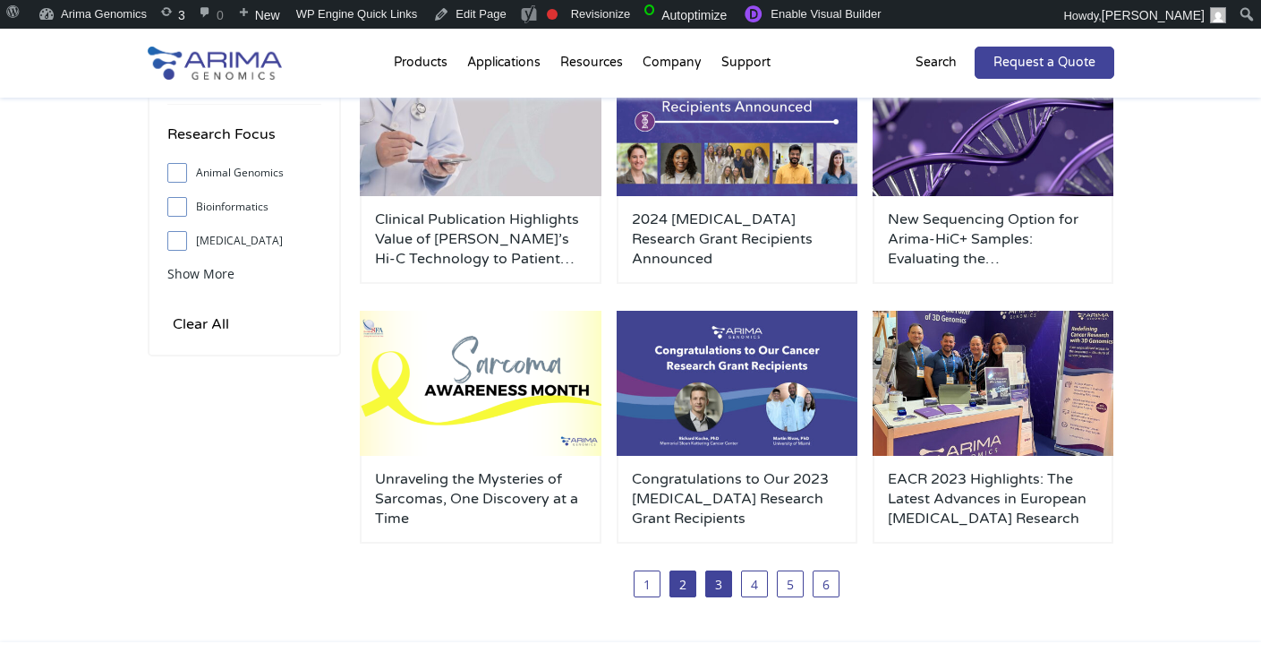
click at [714, 583] on link "3" at bounding box center [718, 583] width 27 height 27
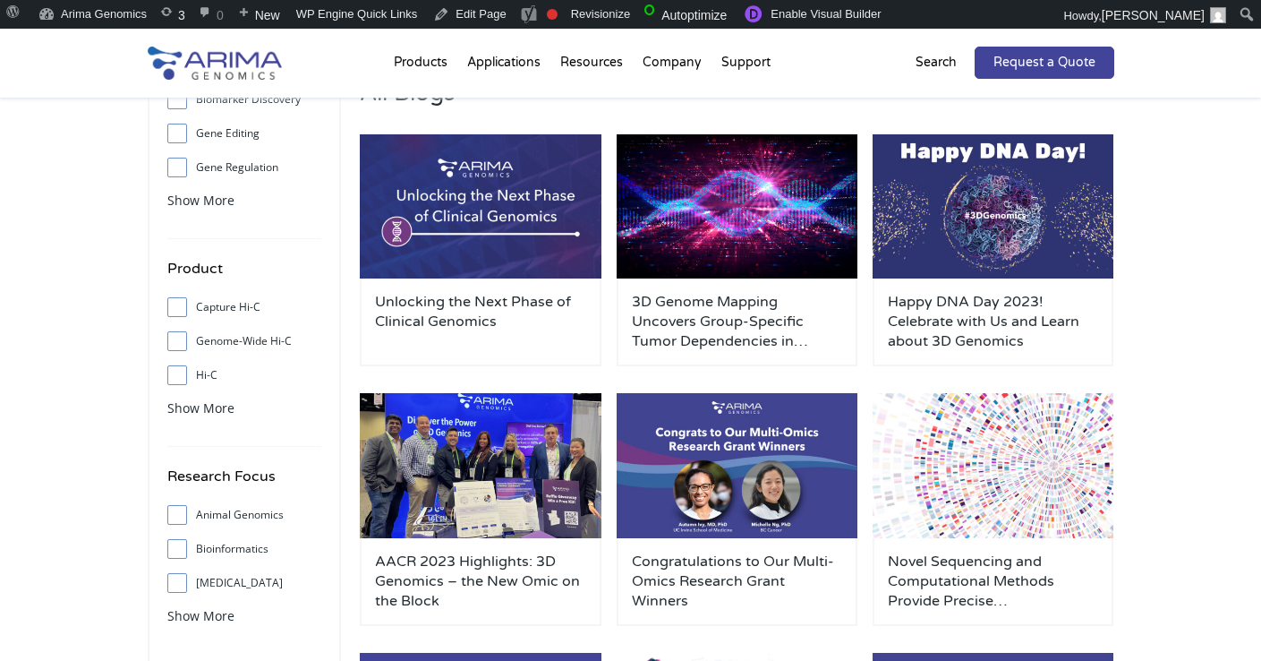
scroll to position [272, 0]
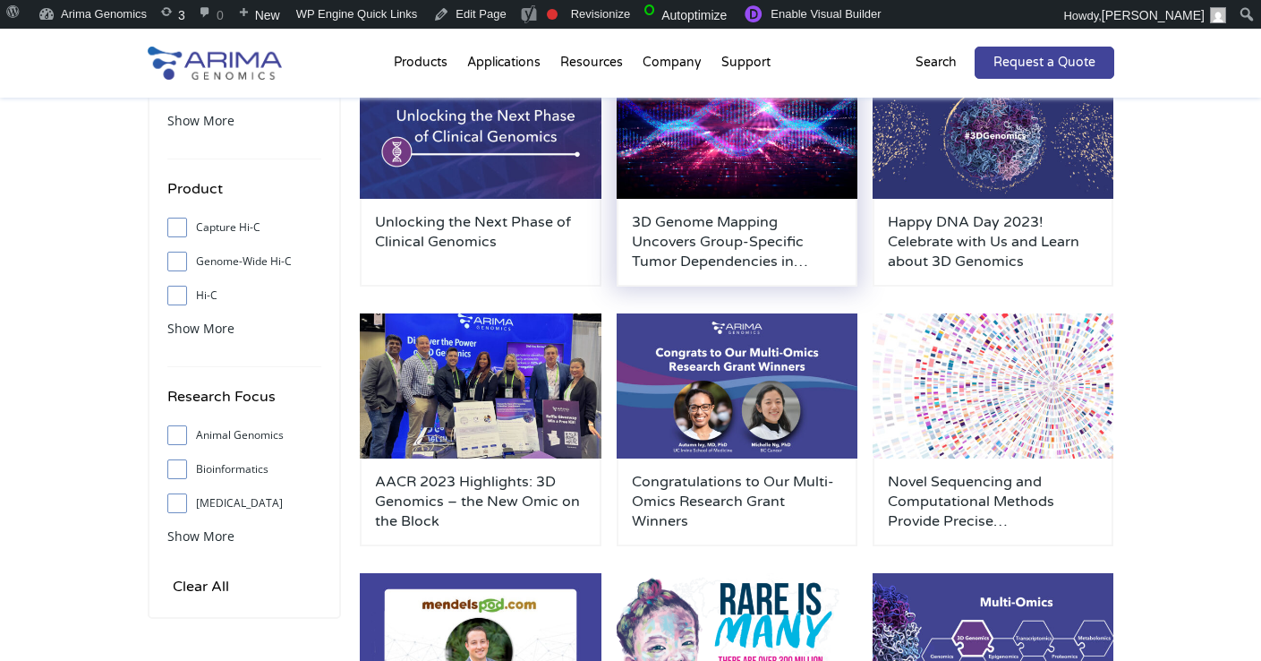
click at [714, 214] on h3 "3D Genome Mapping Uncovers Group-Specific Tumor Dependencies in [GEOGRAPHIC_DAT…" at bounding box center [737, 241] width 211 height 59
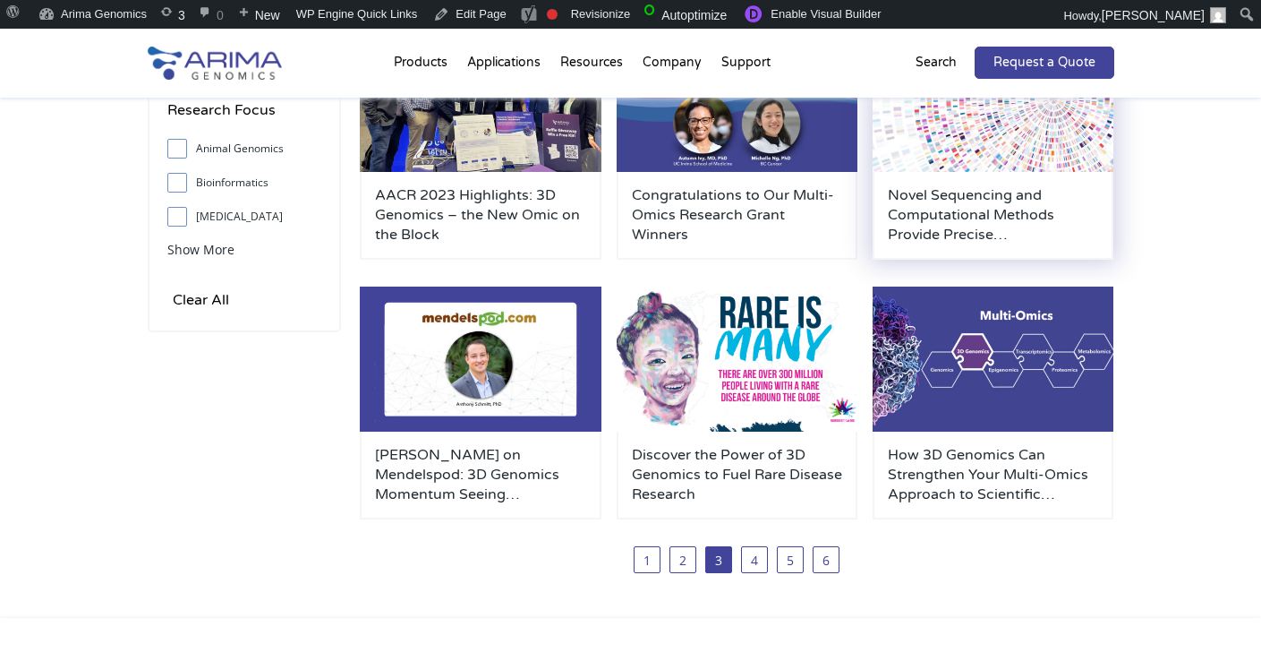
scroll to position [582, 0]
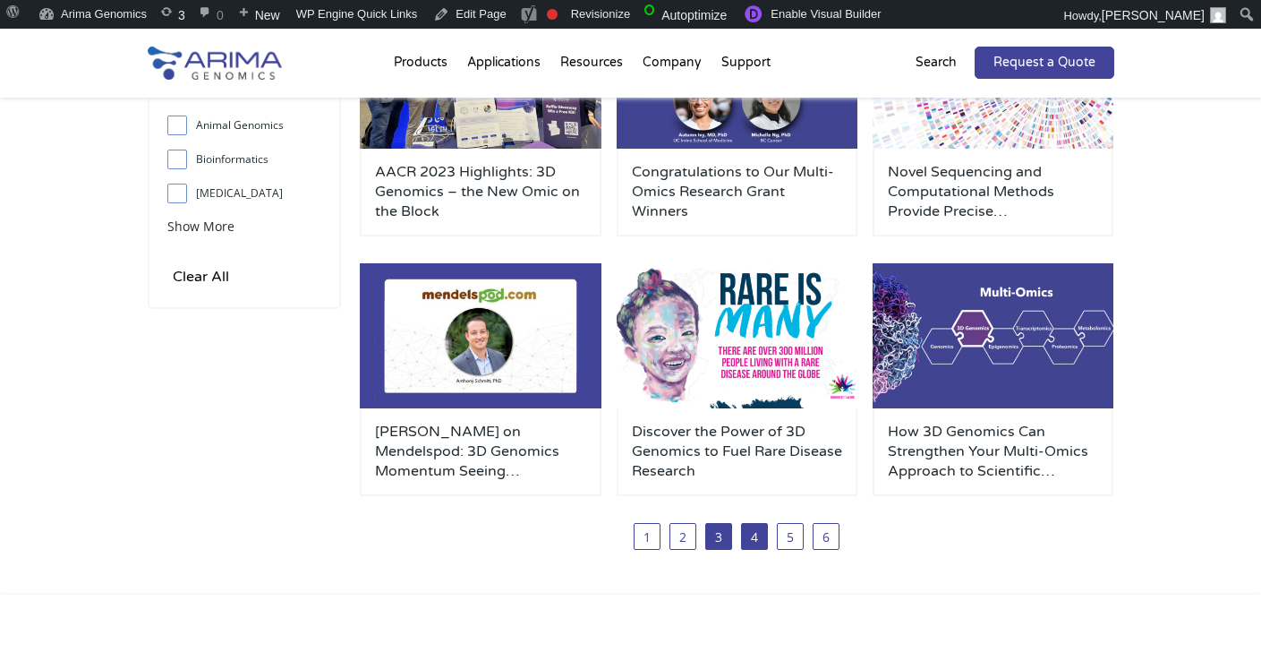
click at [749, 536] on link "4" at bounding box center [754, 536] width 27 height 27
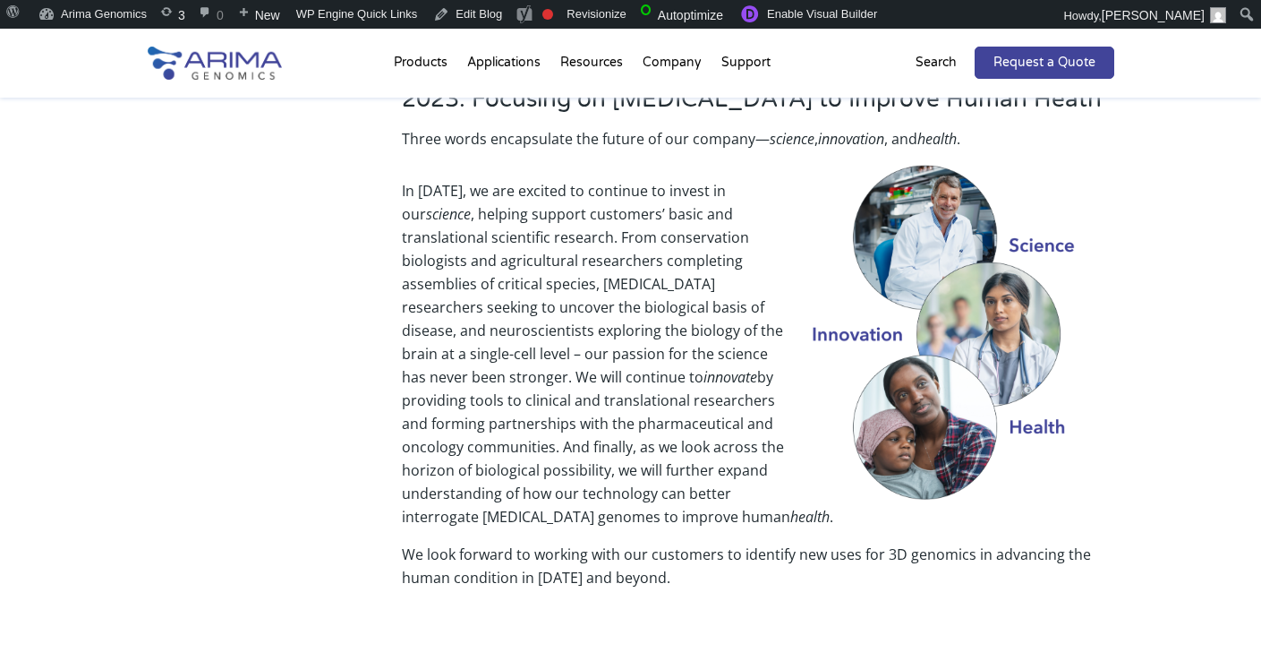
scroll to position [2199, 0]
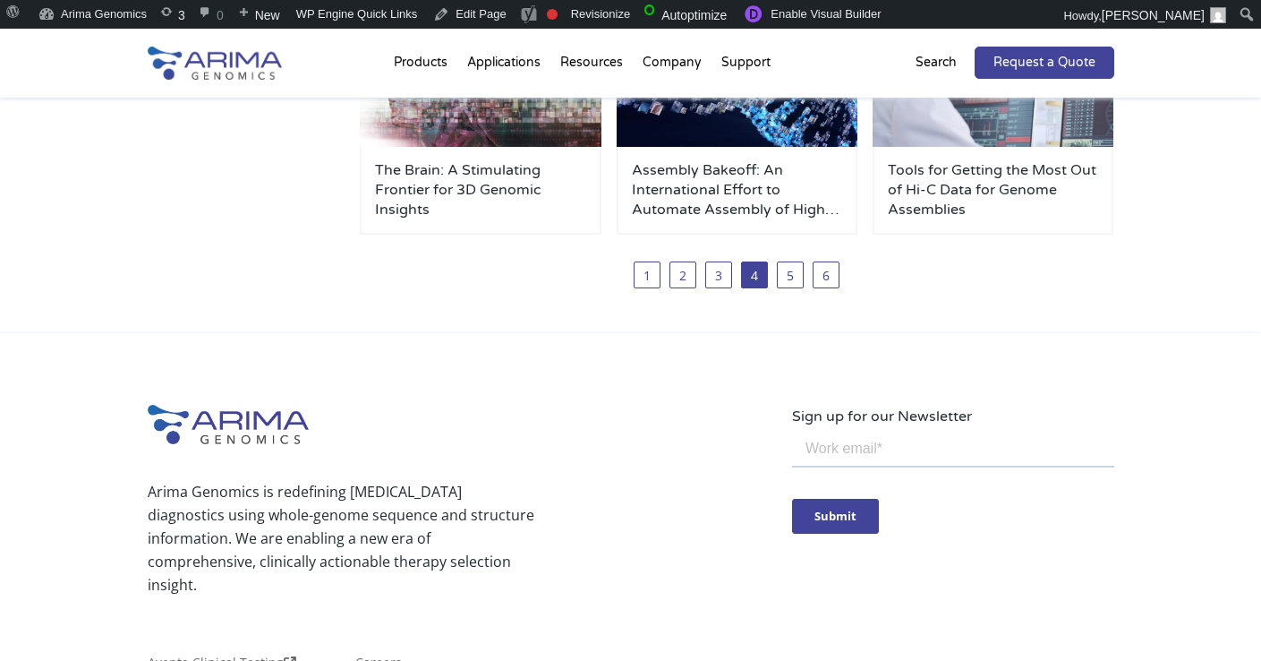
scroll to position [845, 0]
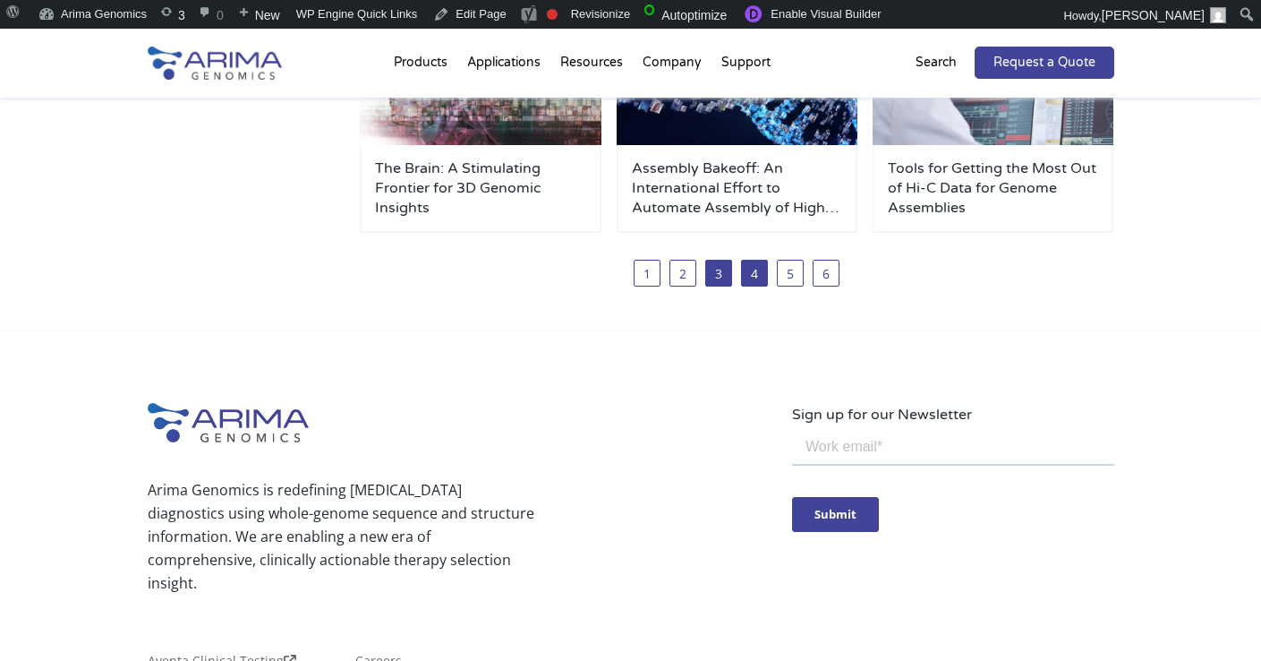
click at [712, 280] on link "3" at bounding box center [718, 273] width 27 height 27
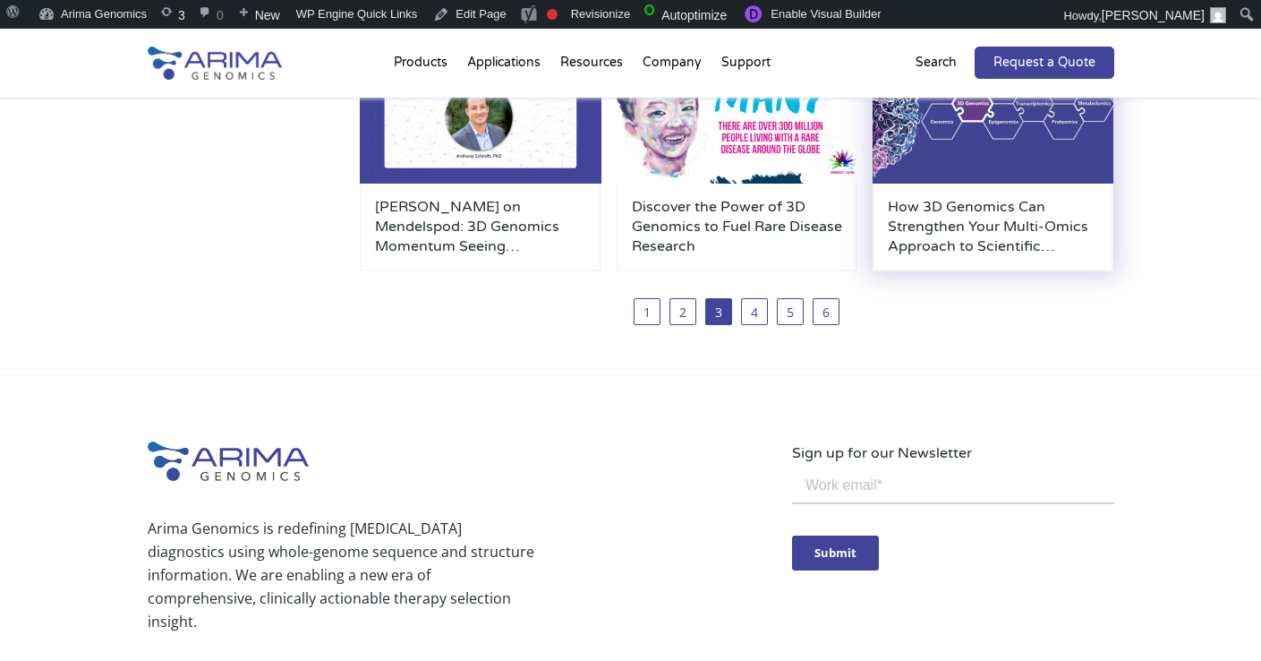
scroll to position [806, 0]
click at [1002, 168] on img at bounding box center [994, 111] width 242 height 145
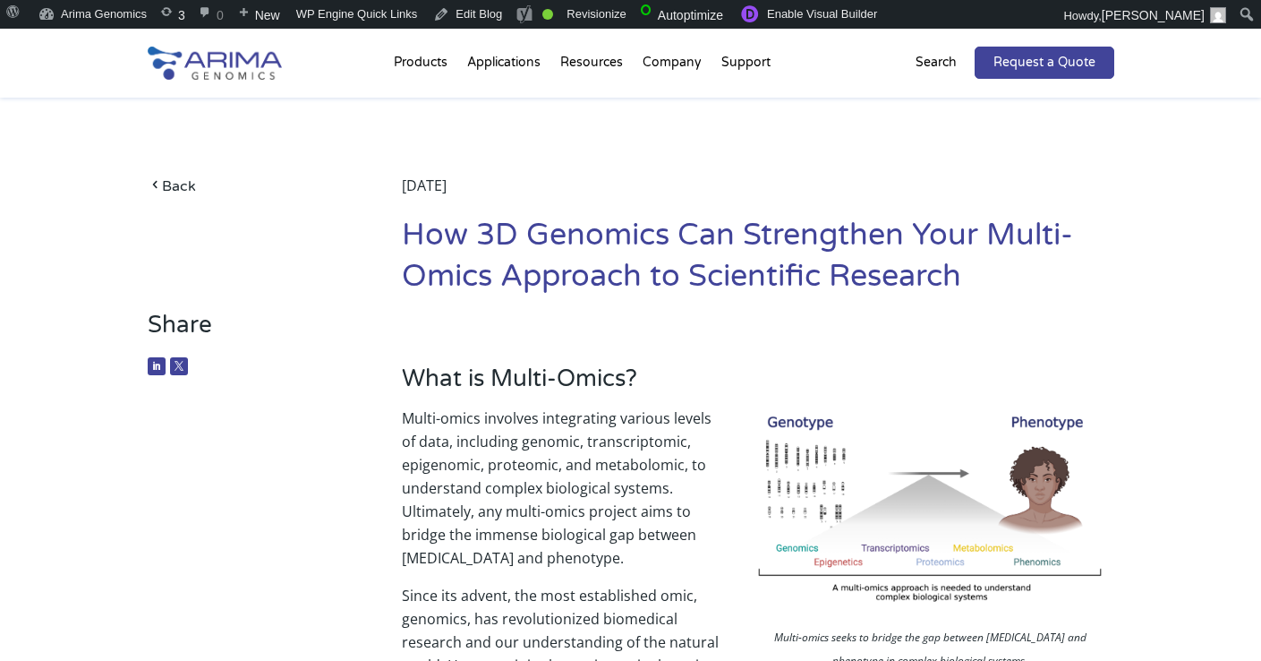
click at [334, 62] on div at bounding box center [244, 63] width 193 height 69
click at [474, 10] on link "Edit Blog" at bounding box center [467, 14] width 83 height 29
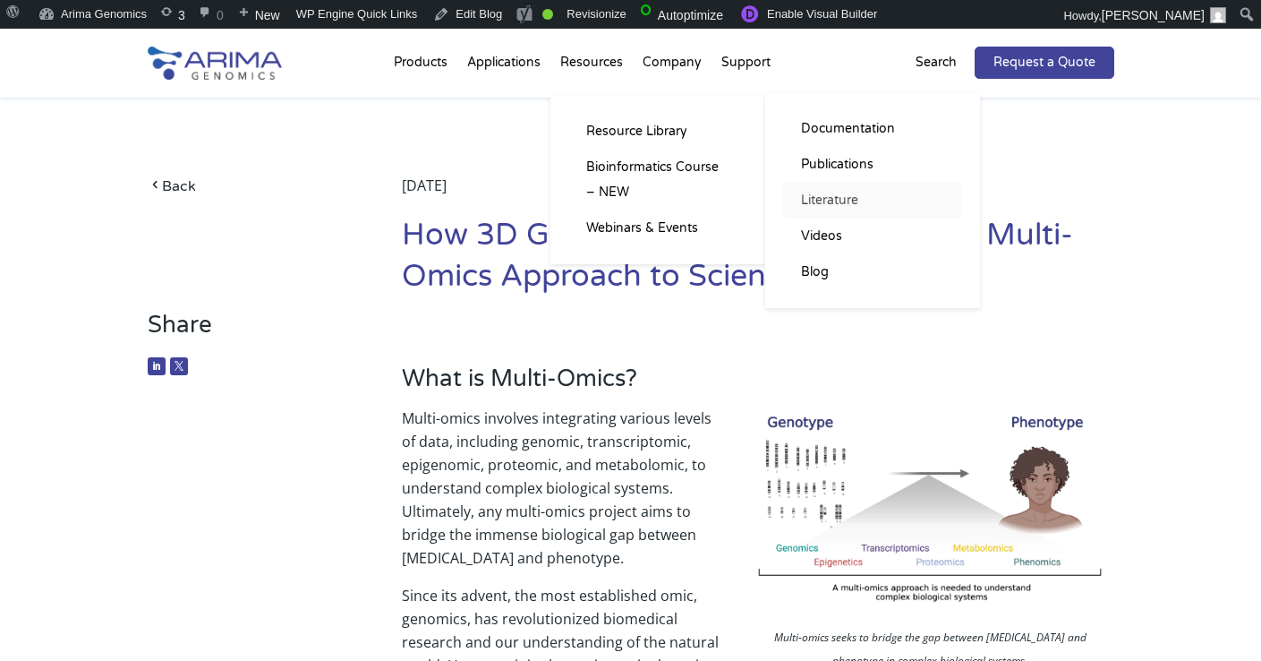
click at [811, 201] on link "Literature" at bounding box center [872, 201] width 179 height 36
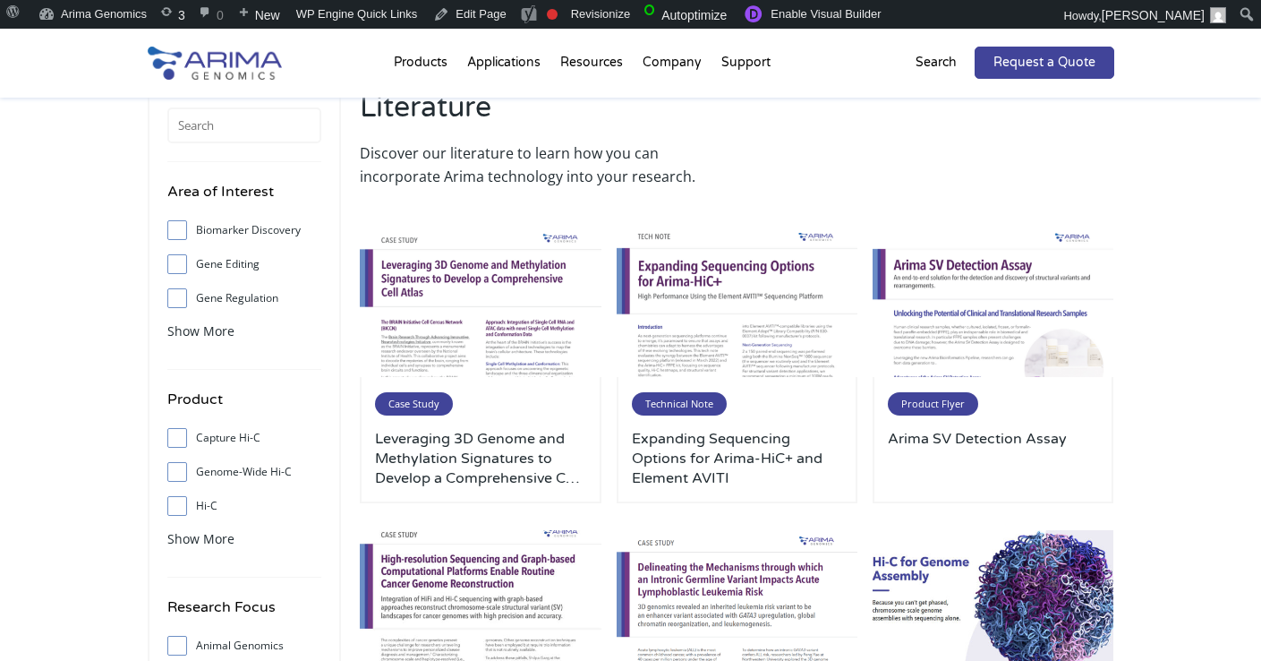
scroll to position [86, 0]
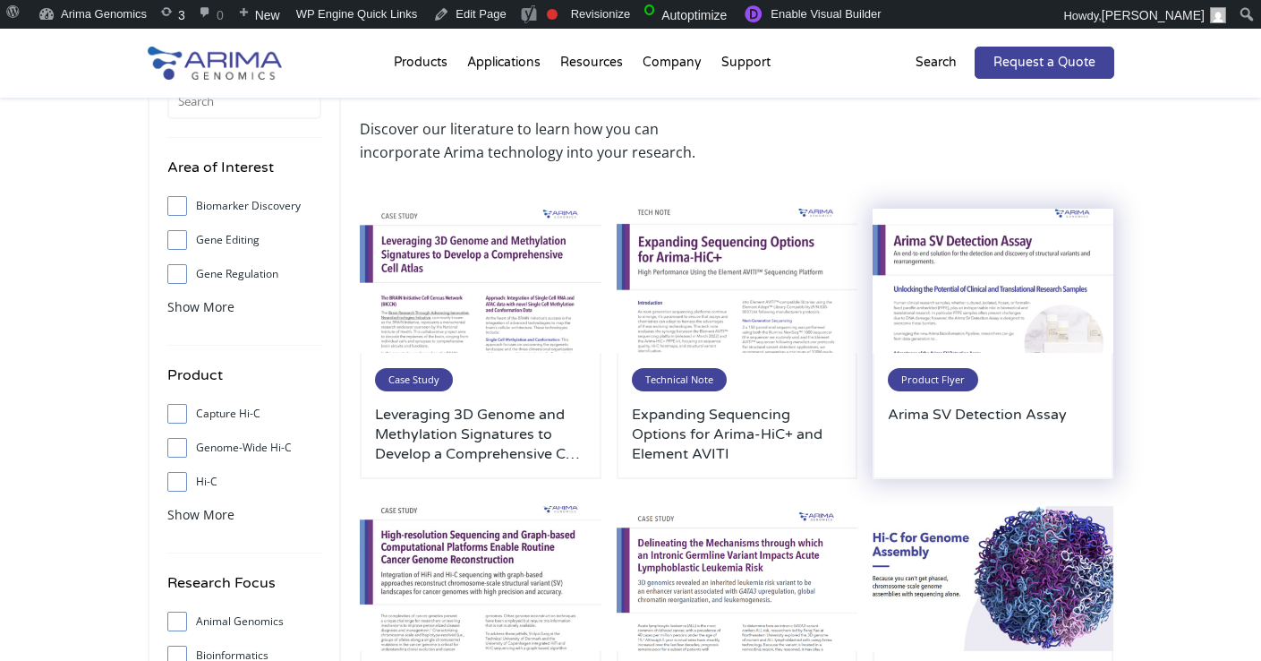
click at [990, 294] on img at bounding box center [994, 281] width 242 height 145
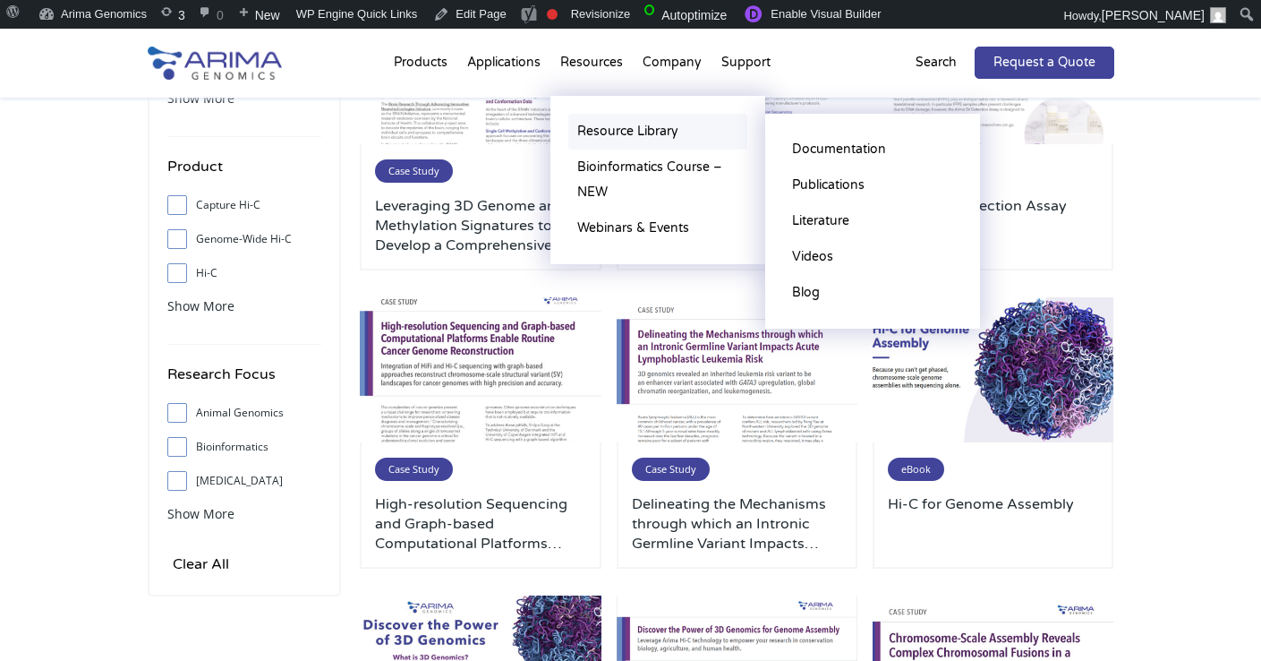
scroll to position [313, 0]
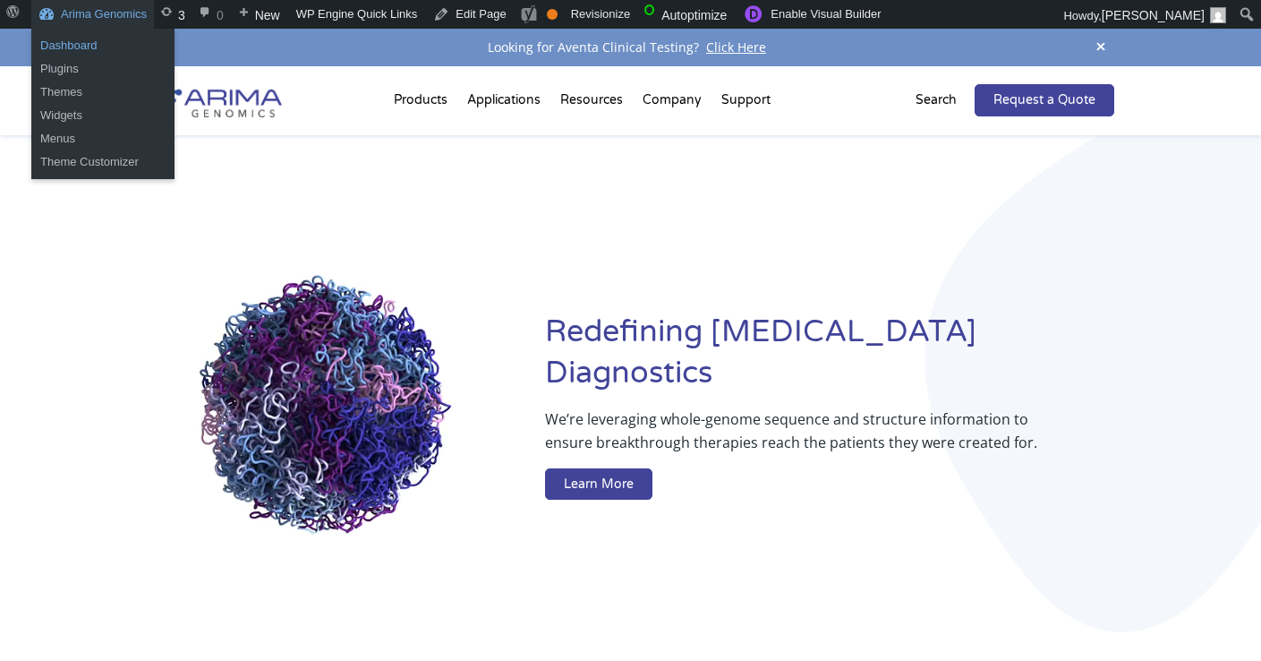
click at [103, 47] on link "Dashboard" at bounding box center [102, 45] width 143 height 23
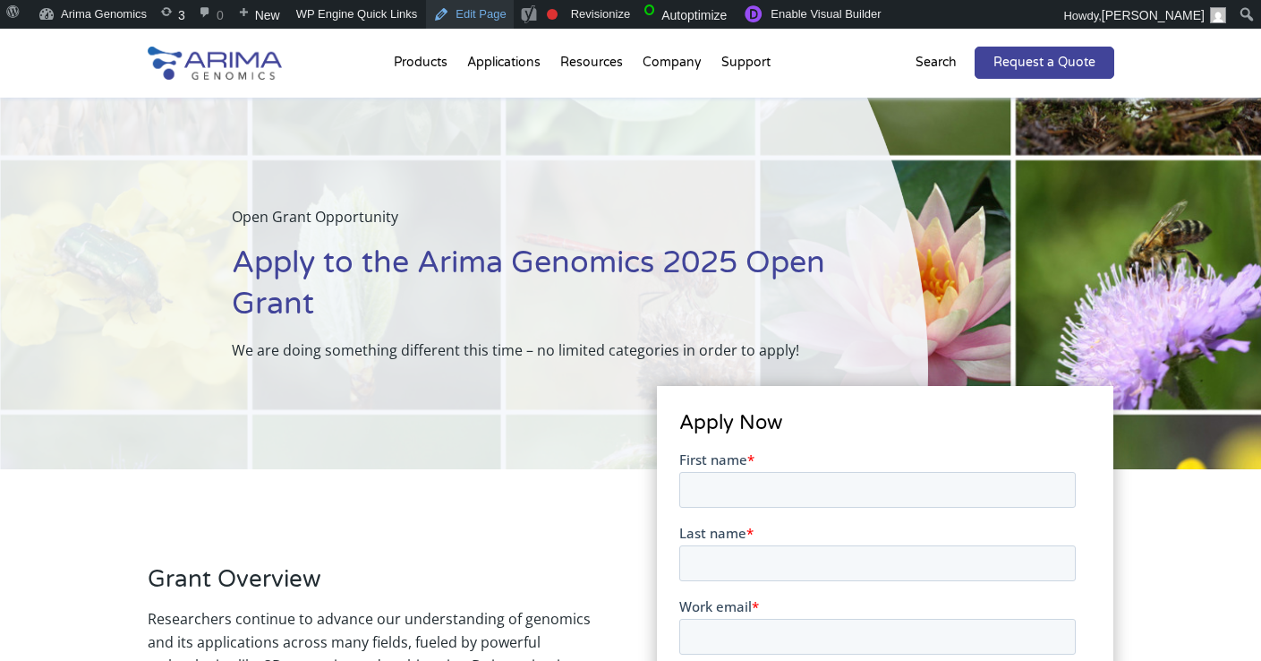
click at [468, 4] on link "Edit Page" at bounding box center [469, 14] width 87 height 29
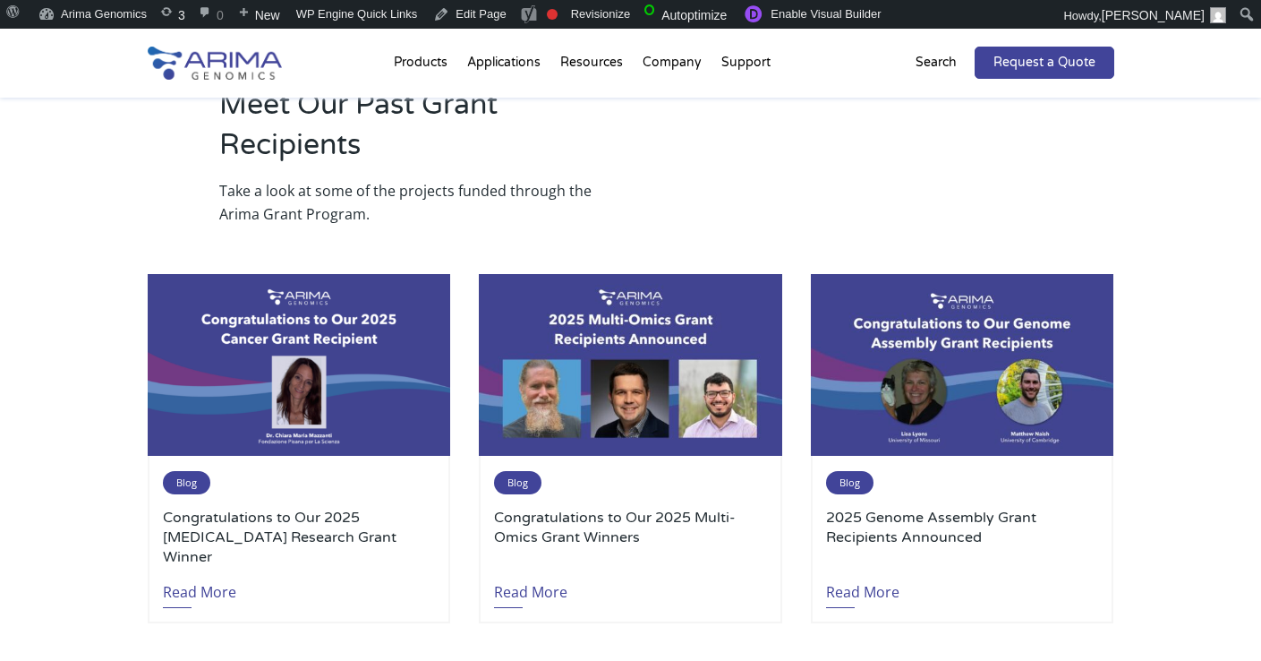
scroll to position [3432, 0]
